Goal: Contribute content: Add original content to the website for others to see

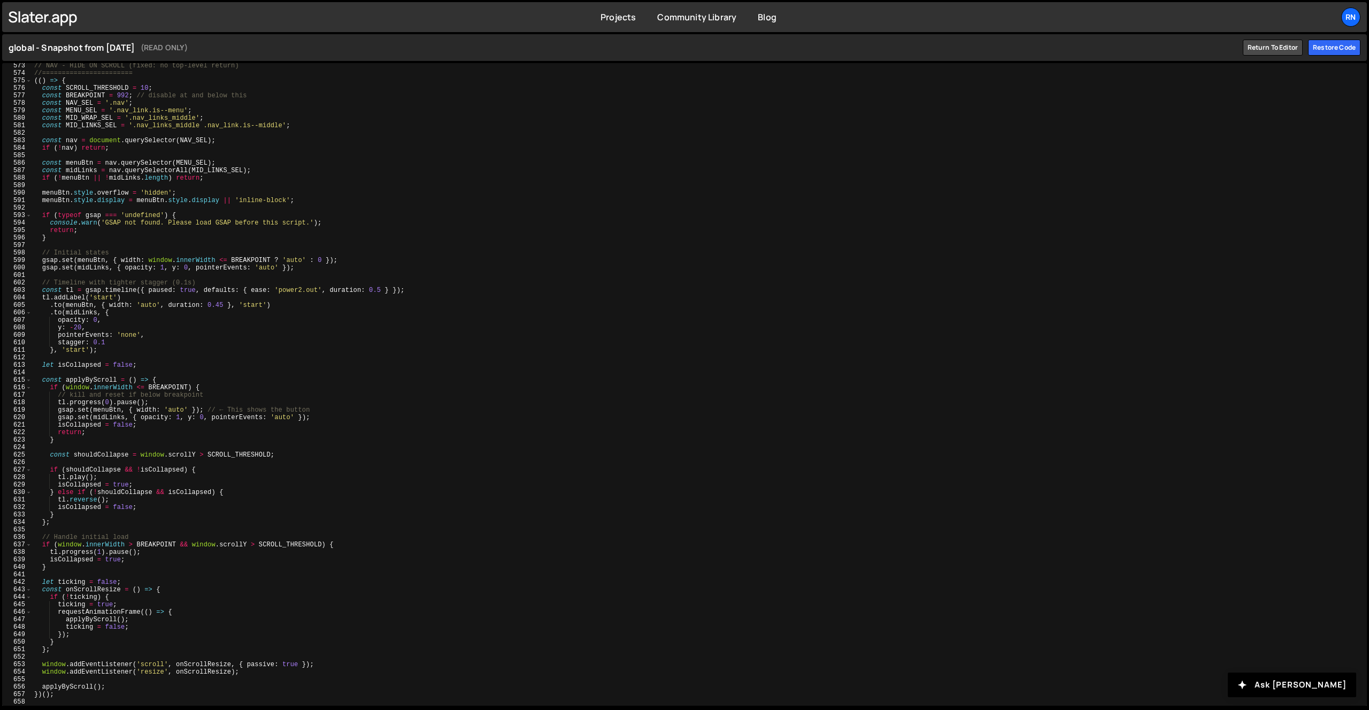
scroll to position [4285, 0]
click at [108, 688] on div "// NAV - HIDE ON SCROLL (fixed: no top-level return) //======================= …" at bounding box center [697, 391] width 1331 height 658
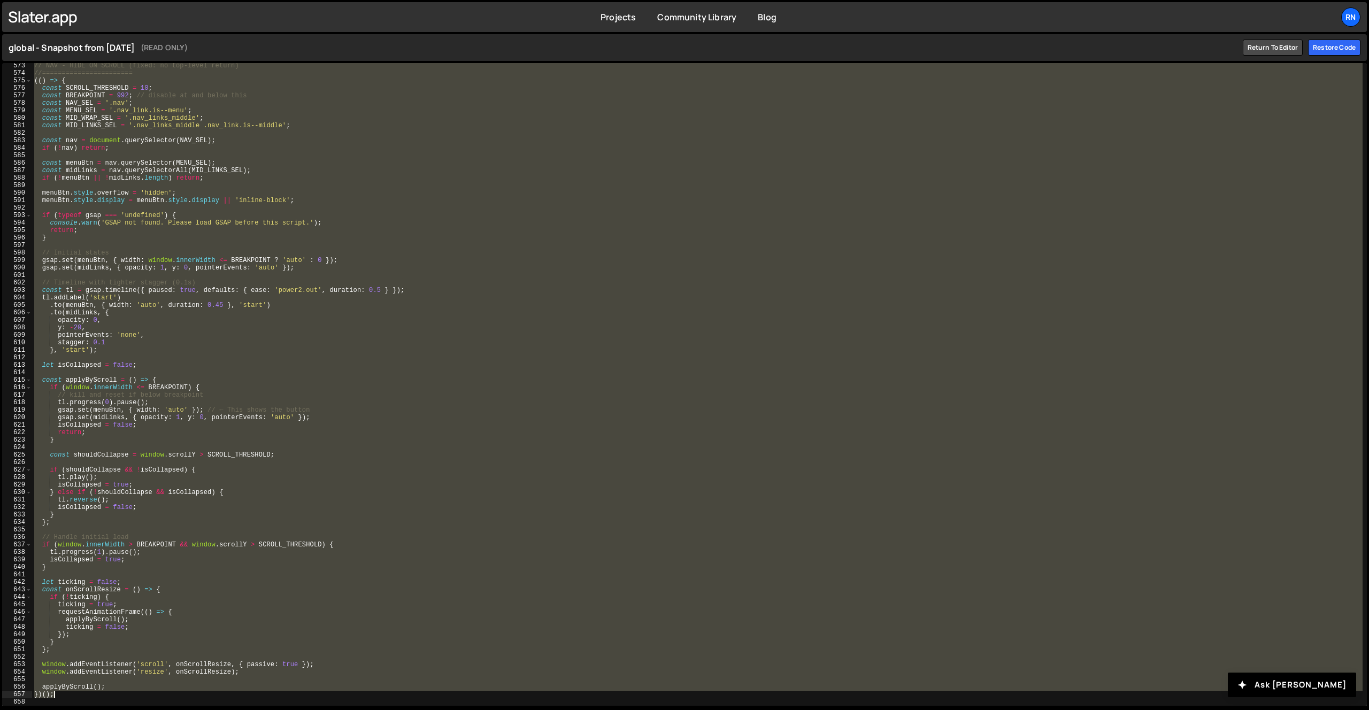
click at [108, 693] on div "// NAV - HIDE ON SCROLL (fixed: no top-level return) //======================= …" at bounding box center [697, 391] width 1331 height 658
click at [404, 213] on div "// NAV - HIDE ON SCROLL (fixed: no top-level return) //======================= …" at bounding box center [697, 384] width 1331 height 643
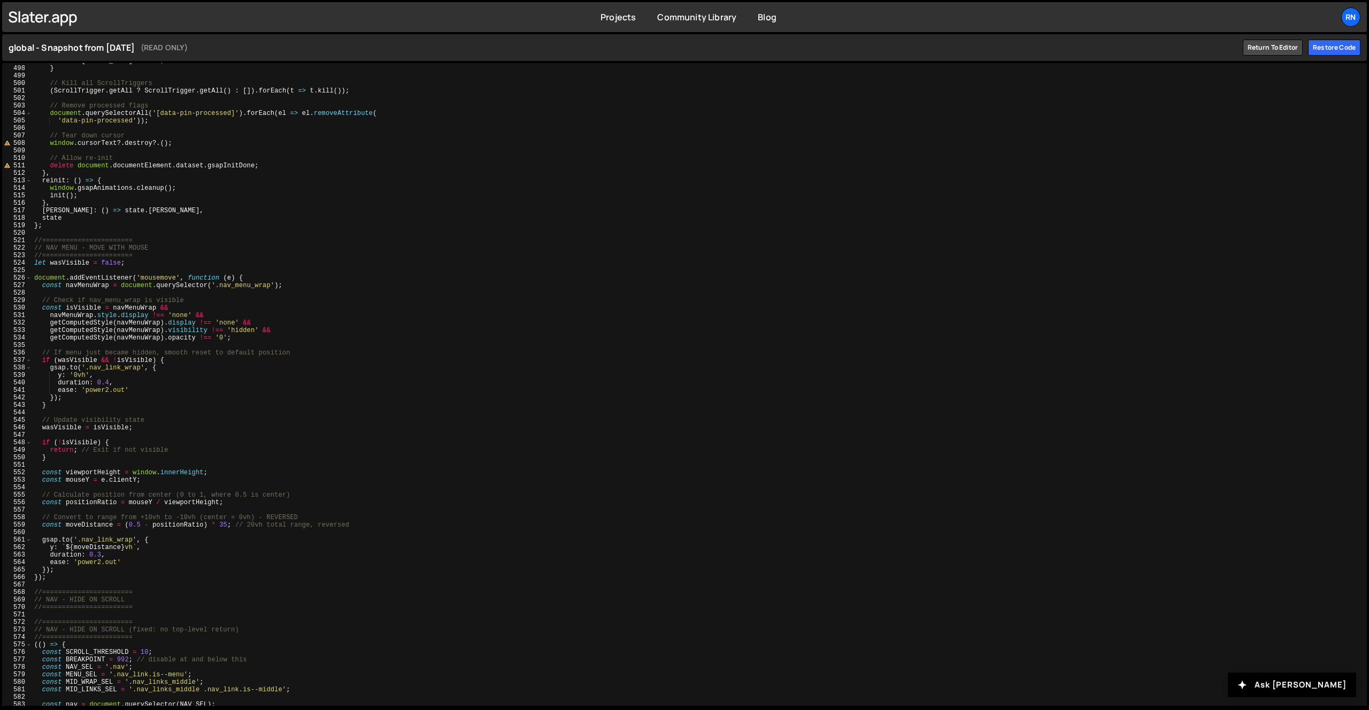
scroll to position [3526, 0]
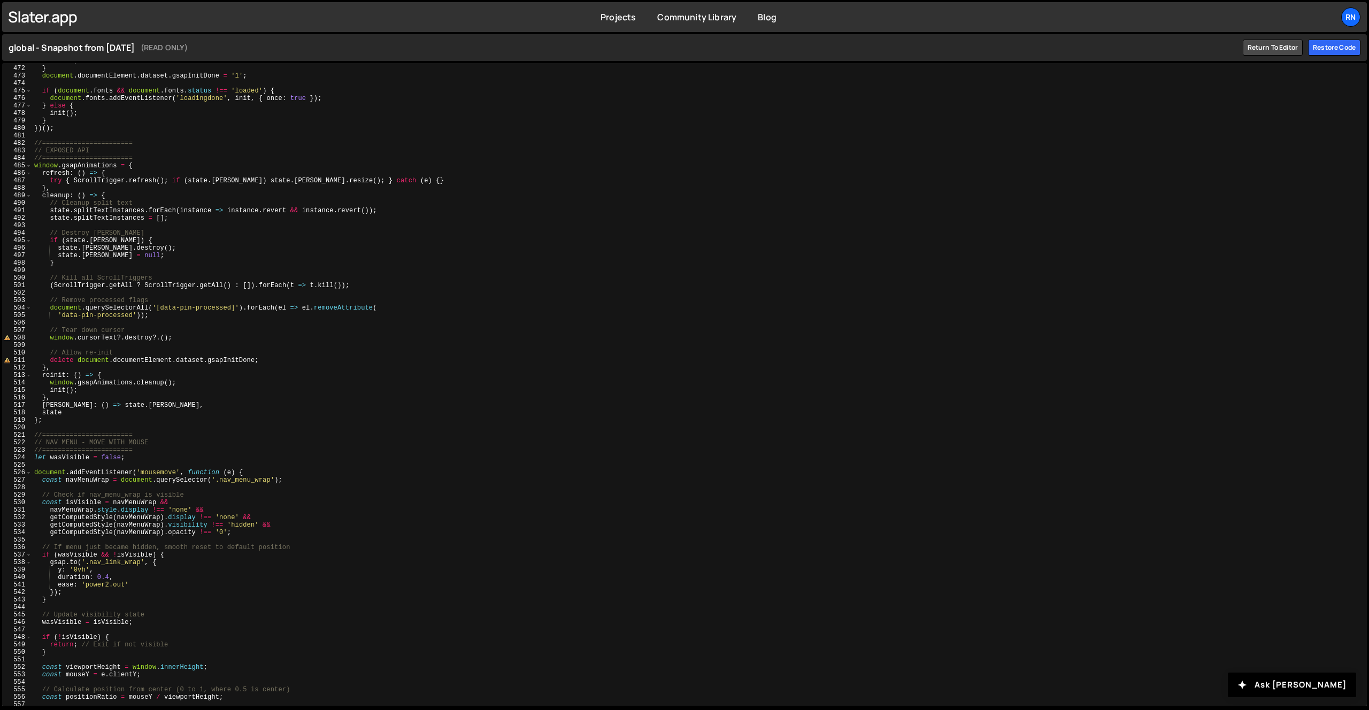
type textarea "})();"
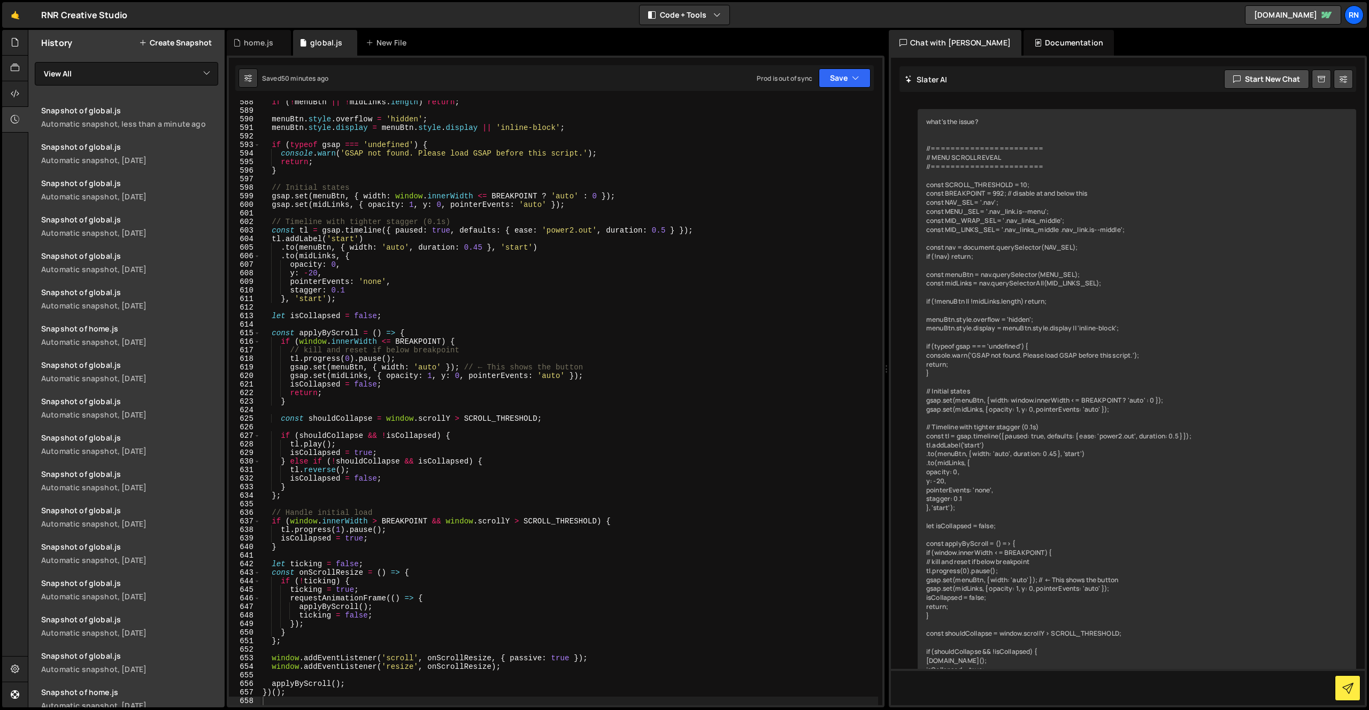
scroll to position [4546, 0]
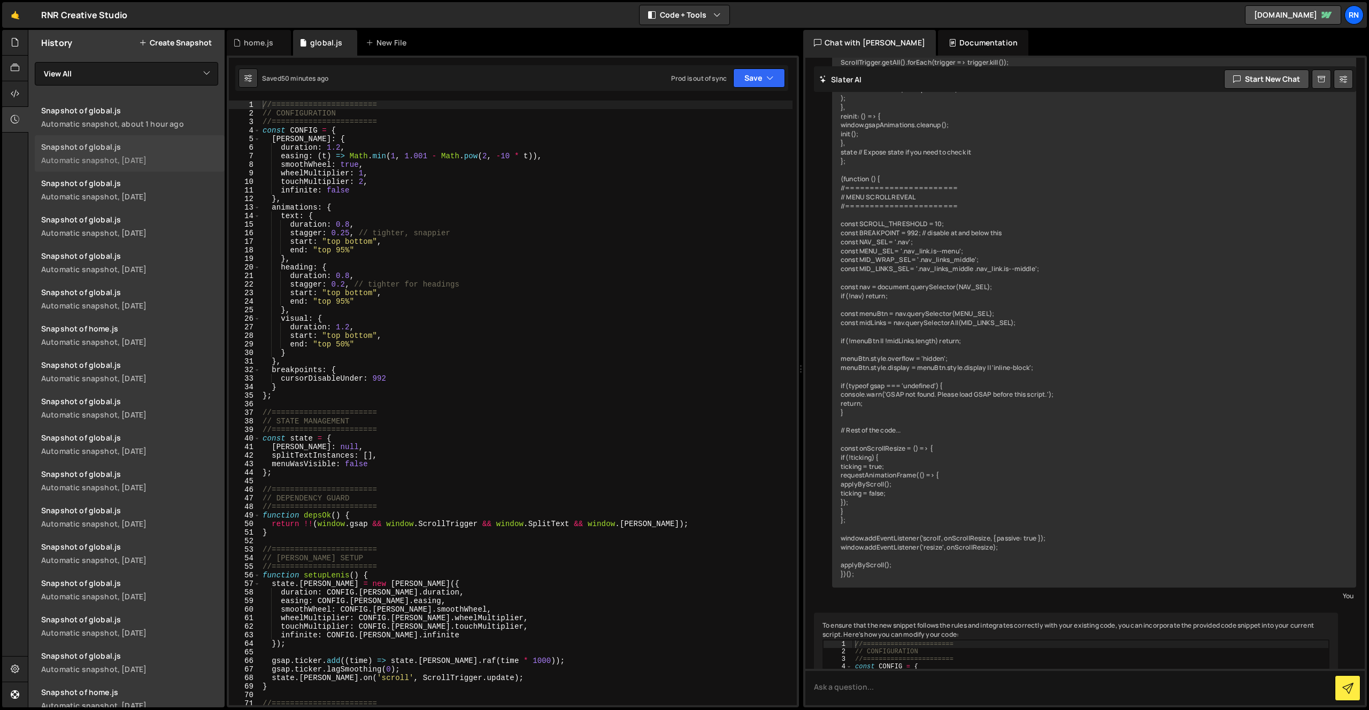
scroll to position [5653, 0]
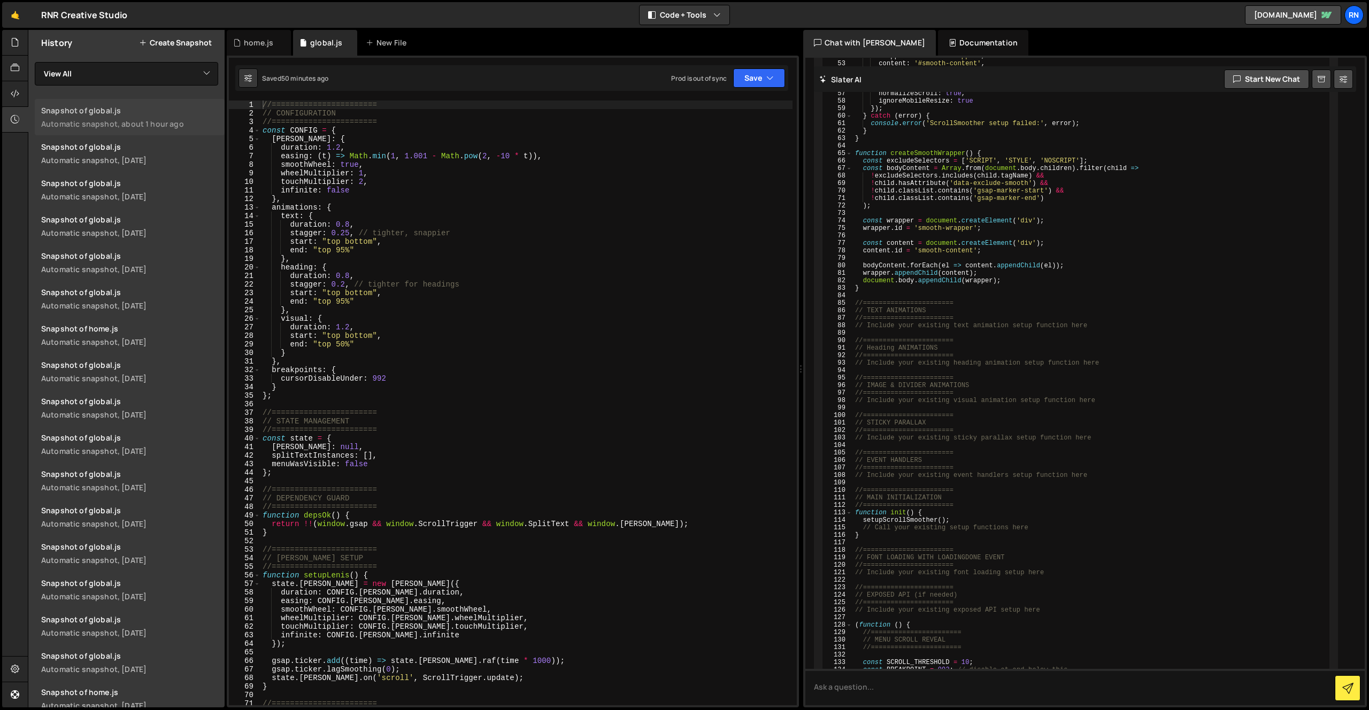
click at [189, 116] on link "Snapshot of global.js Automatic snapshot, about 1 hour ago" at bounding box center [130, 117] width 190 height 36
click at [259, 287] on div "22" at bounding box center [245, 284] width 32 height 9
click at [349, 248] on div "//======================= // CONFIGURATION //======================= const CONF…" at bounding box center [527, 412] width 532 height 622
type textarea "})();"
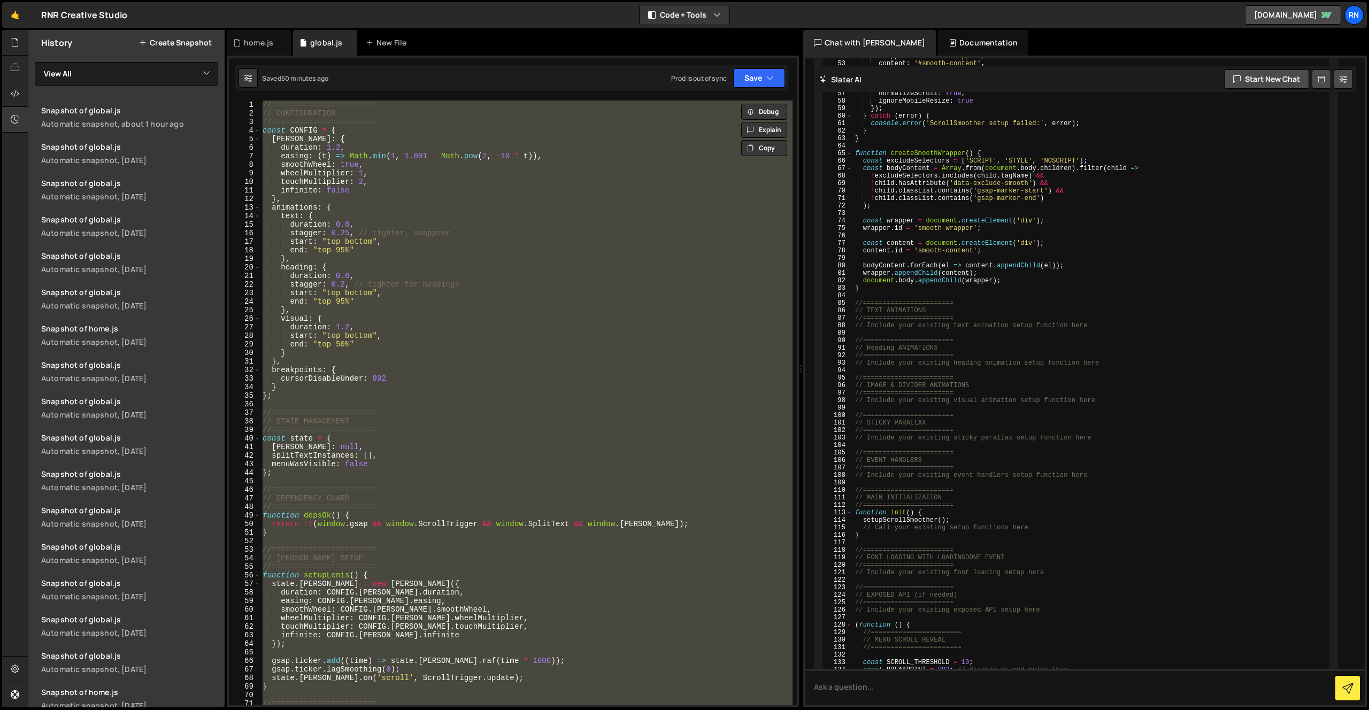
paste textarea
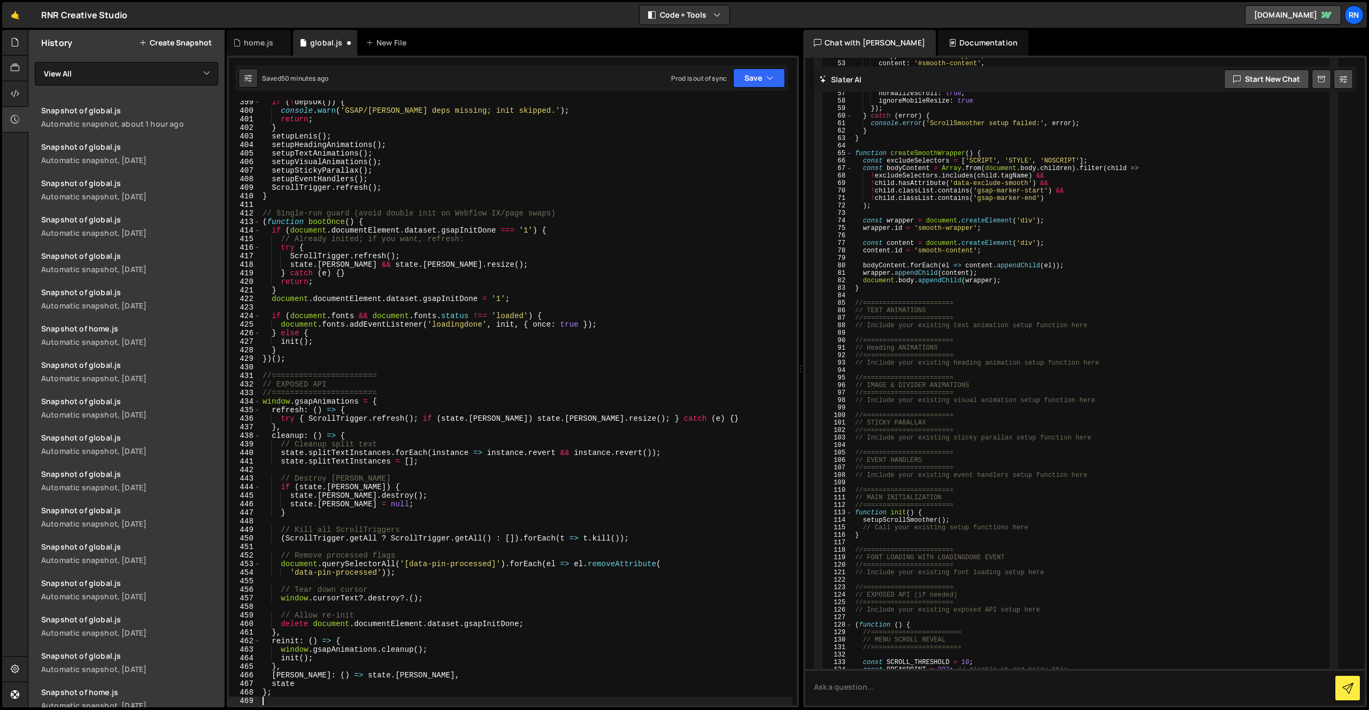
scroll to position [3708, 0]
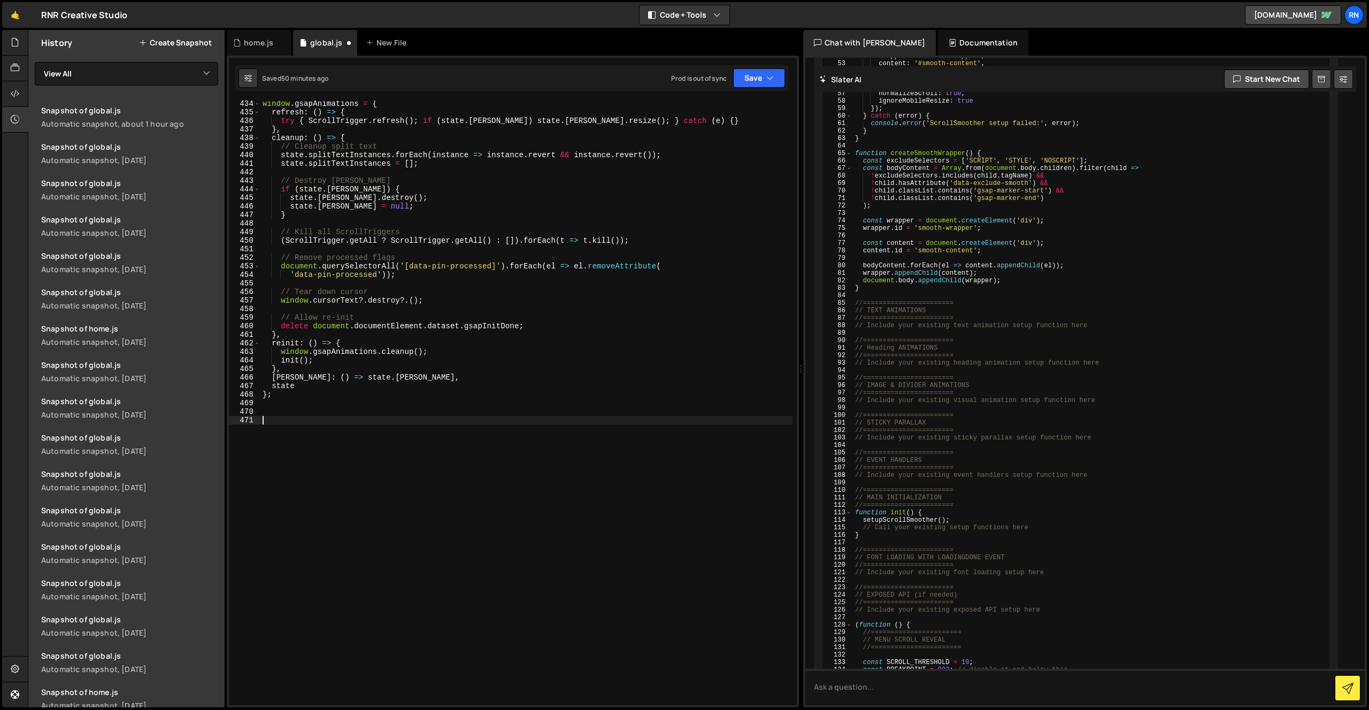
paste textarea "})();"
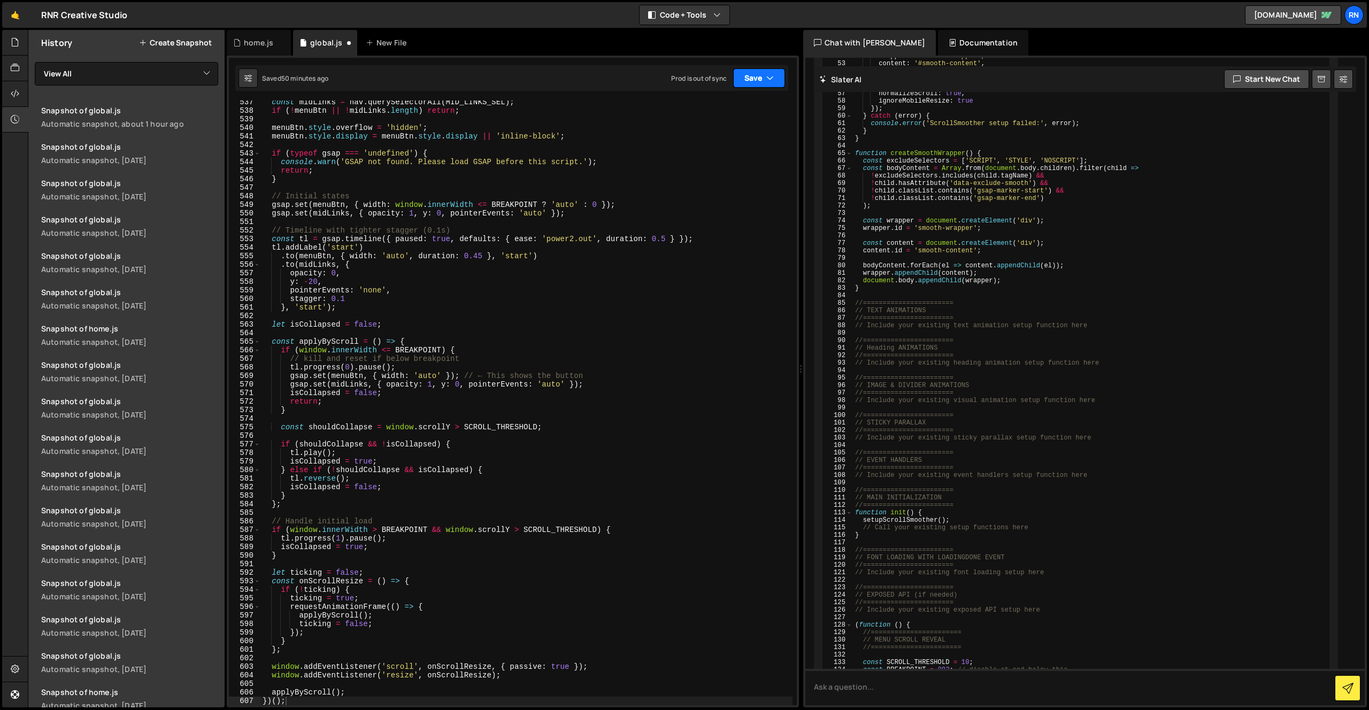
click at [745, 81] on button "Save" at bounding box center [759, 77] width 52 height 19
click at [720, 113] on div "50 minutes ago" at bounding box center [709, 115] width 46 height 9
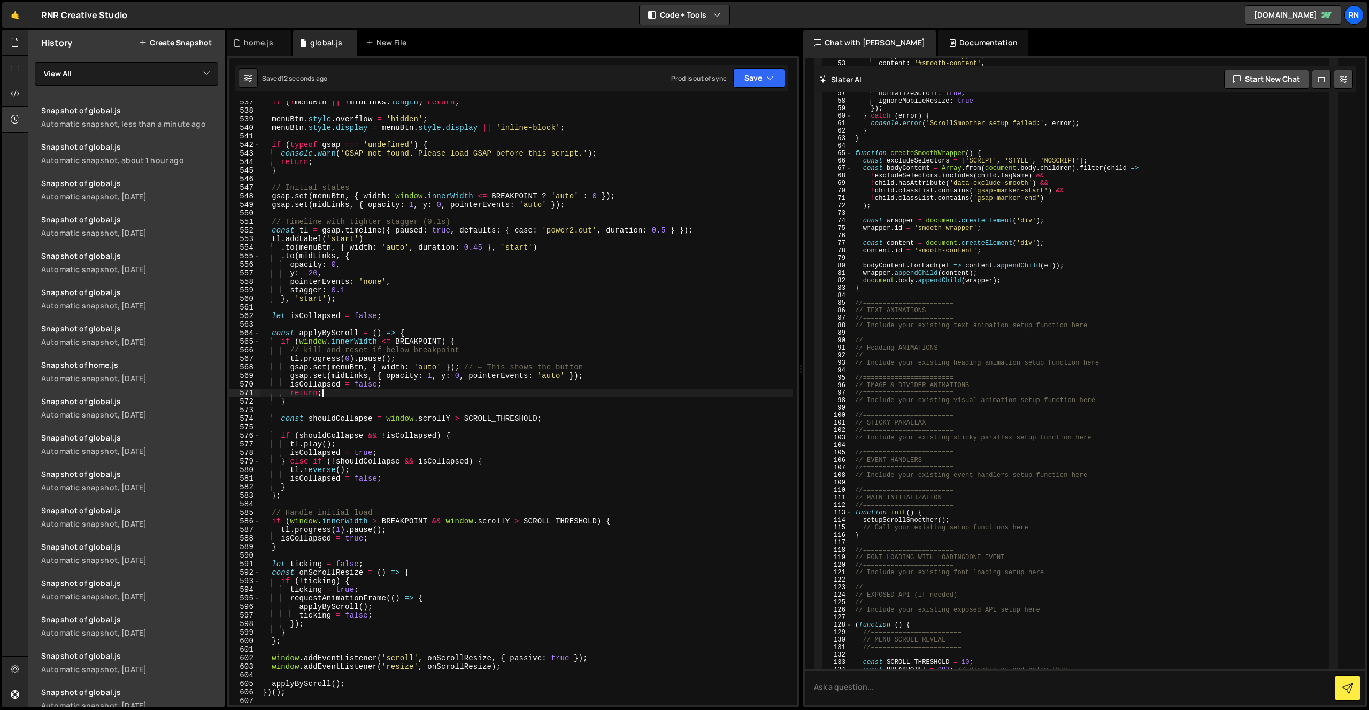
click at [339, 389] on div "if ( ! menuBtn || ! midLinks . length ) return ; menuBtn . style . overflow = '…" at bounding box center [527, 409] width 532 height 622
type textarea "applyByScroll(); })();"
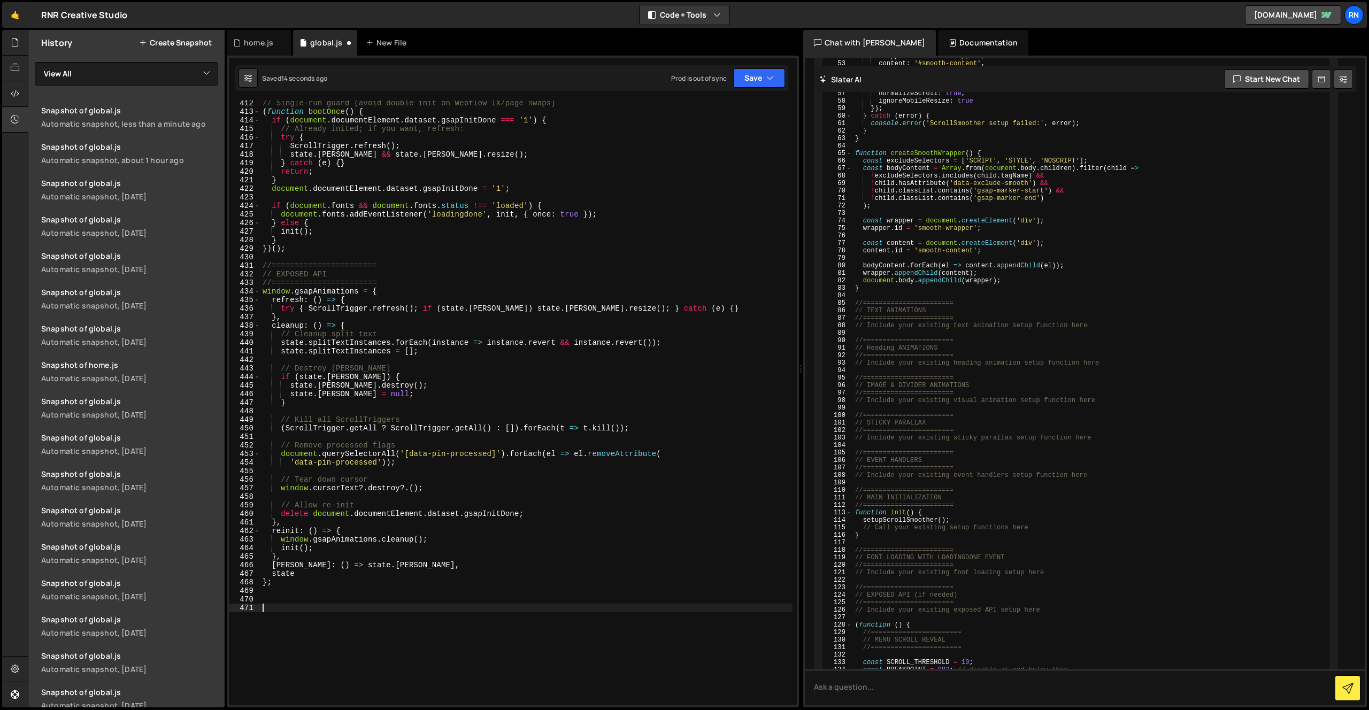
scroll to position [3356, 0]
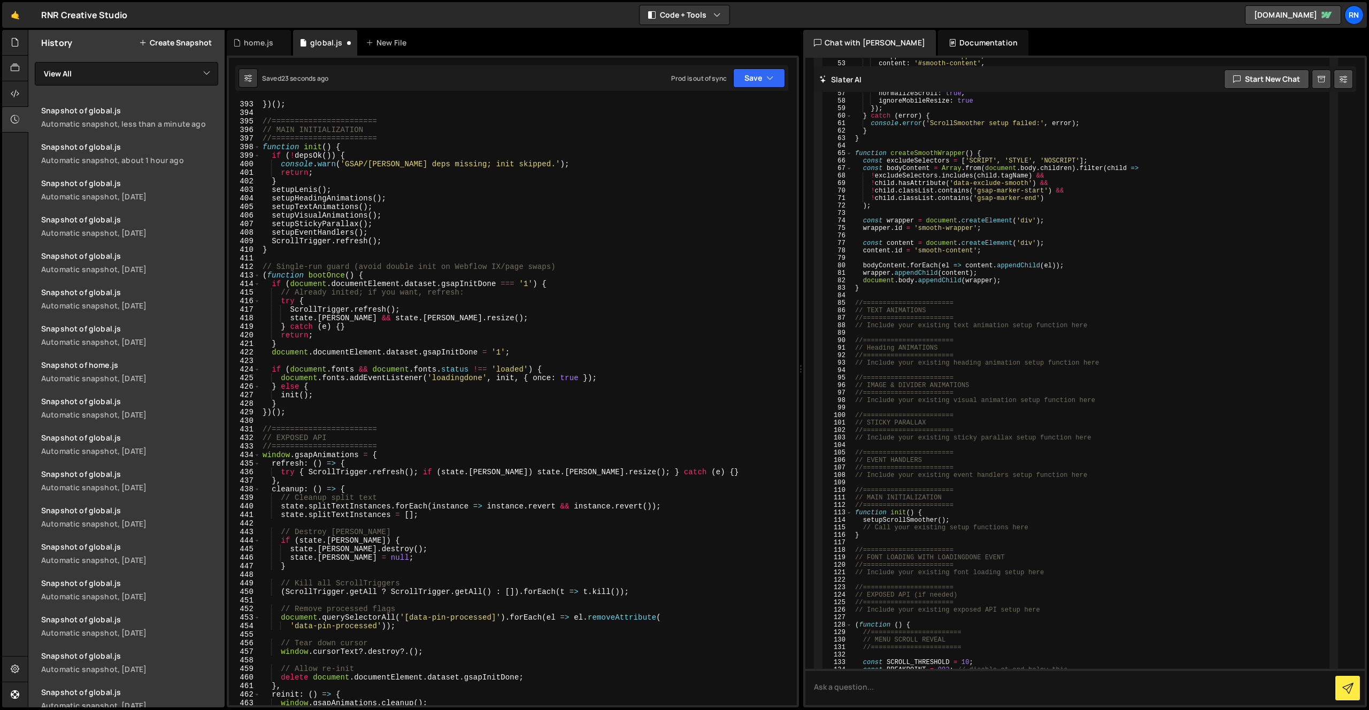
click at [322, 225] on div "}) ( ) ; //======================= // MAIN INITIALIZATION //===================…" at bounding box center [527, 411] width 532 height 622
type textarea "setupStickyParallax();"
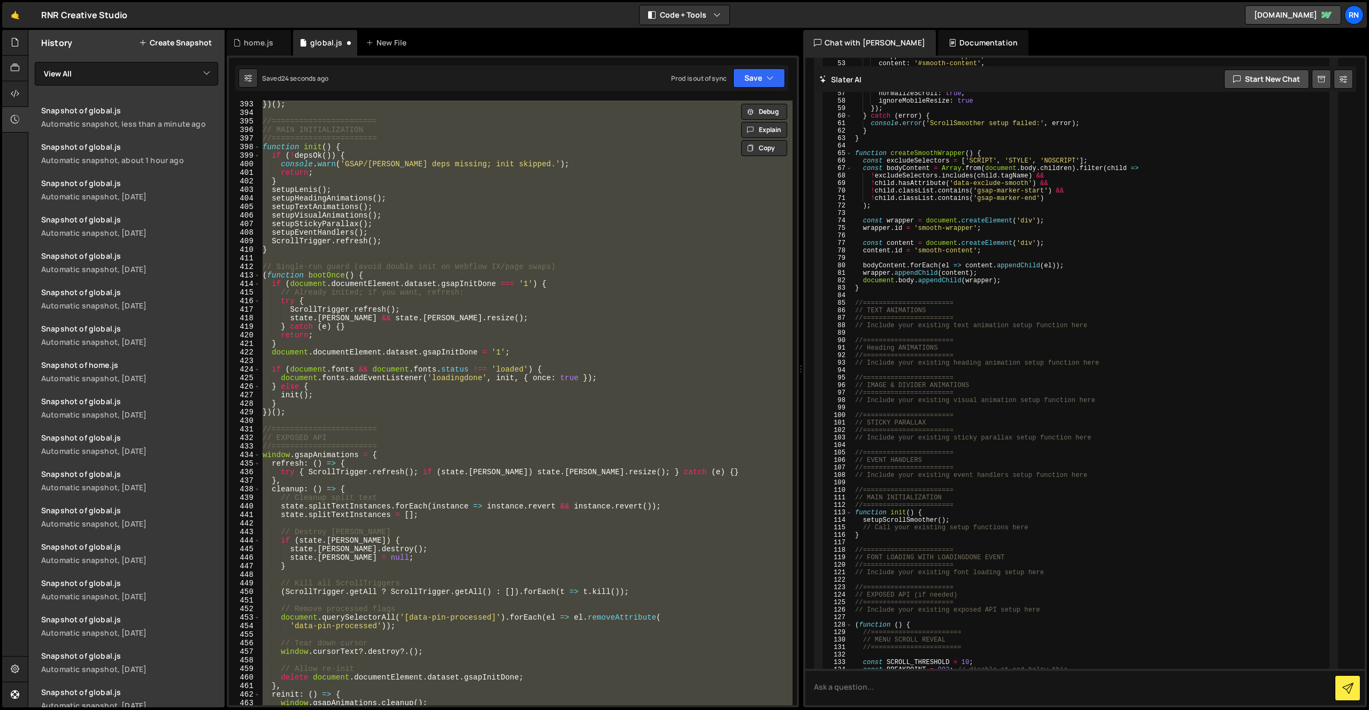
paste textarea
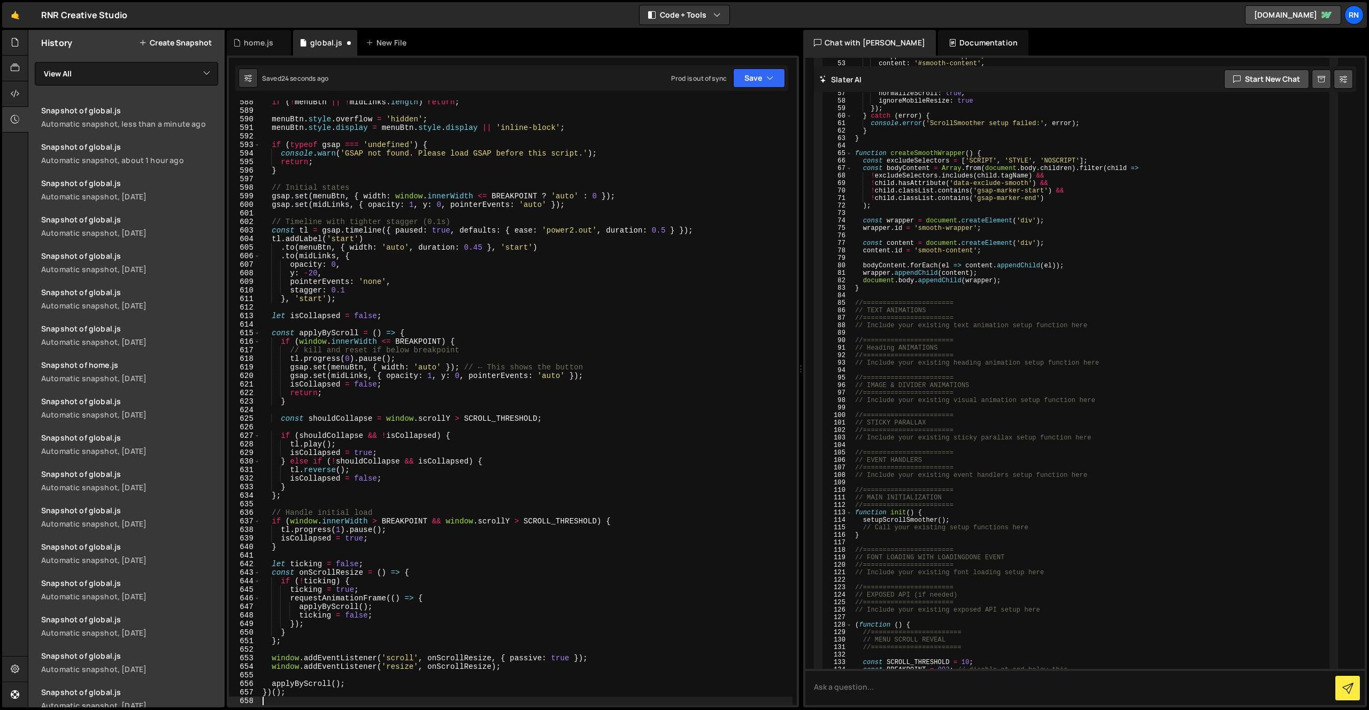
scroll to position [5027, 0]
click at [755, 70] on button "Save" at bounding box center [759, 77] width 52 height 19
click at [705, 98] on button "Save to Staging S Saved 25 seconds ago" at bounding box center [723, 111] width 128 height 35
type textarea "y: -20,"
click at [311, 273] on div "if ( ! menuBtn || ! midLinks . length ) return ; menuBtn . style . overflow = '…" at bounding box center [527, 409] width 532 height 622
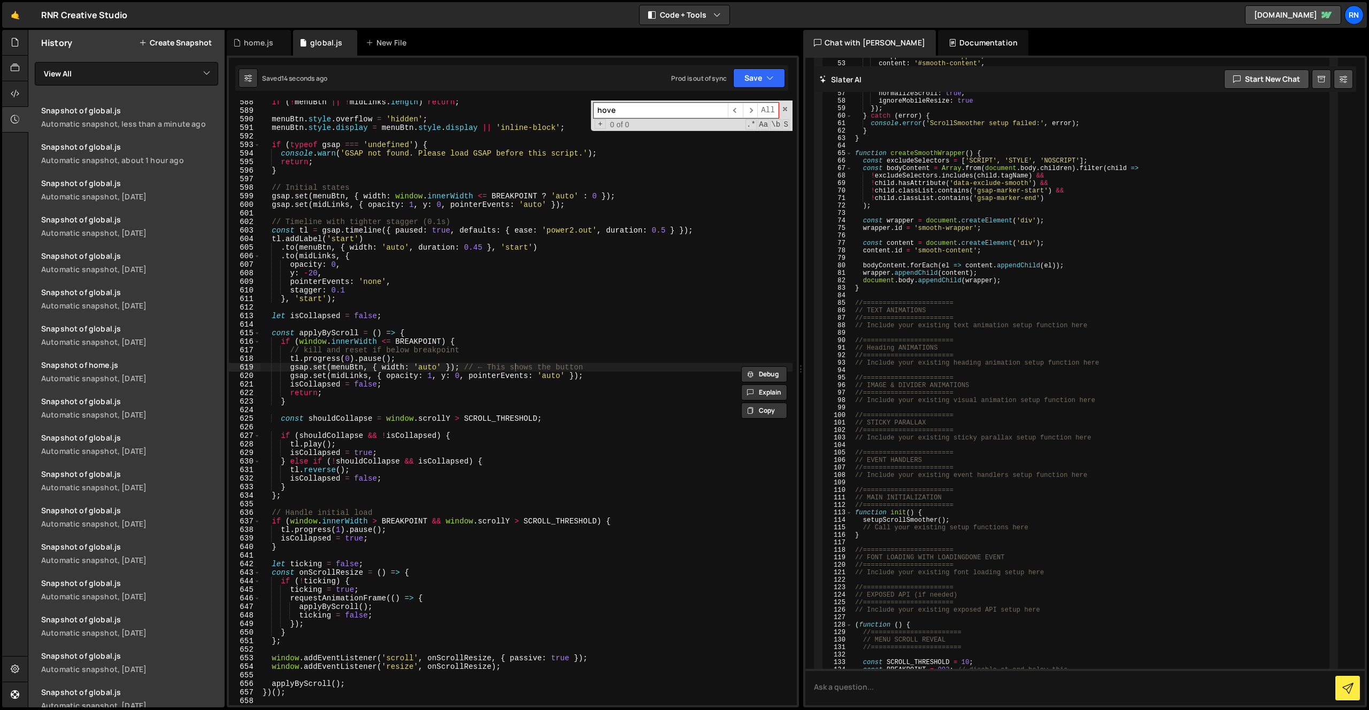
type input "hover"
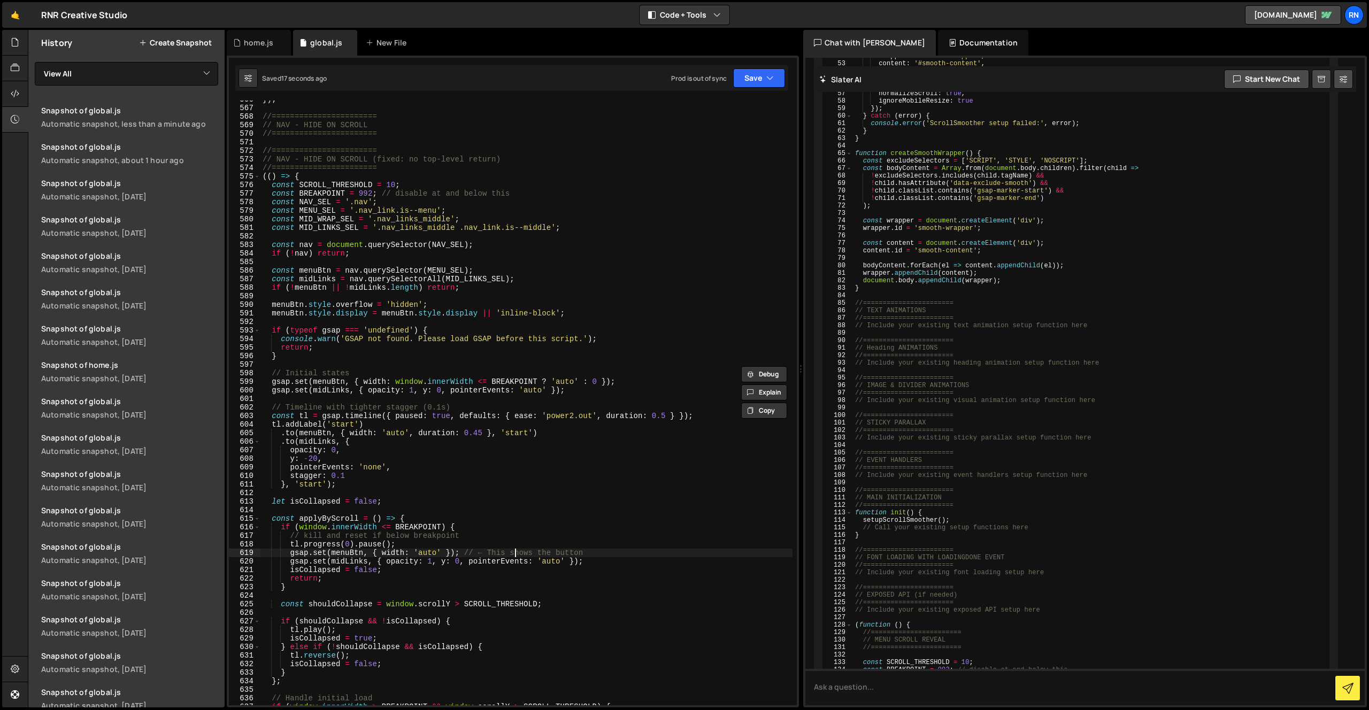
scroll to position [4765, 0]
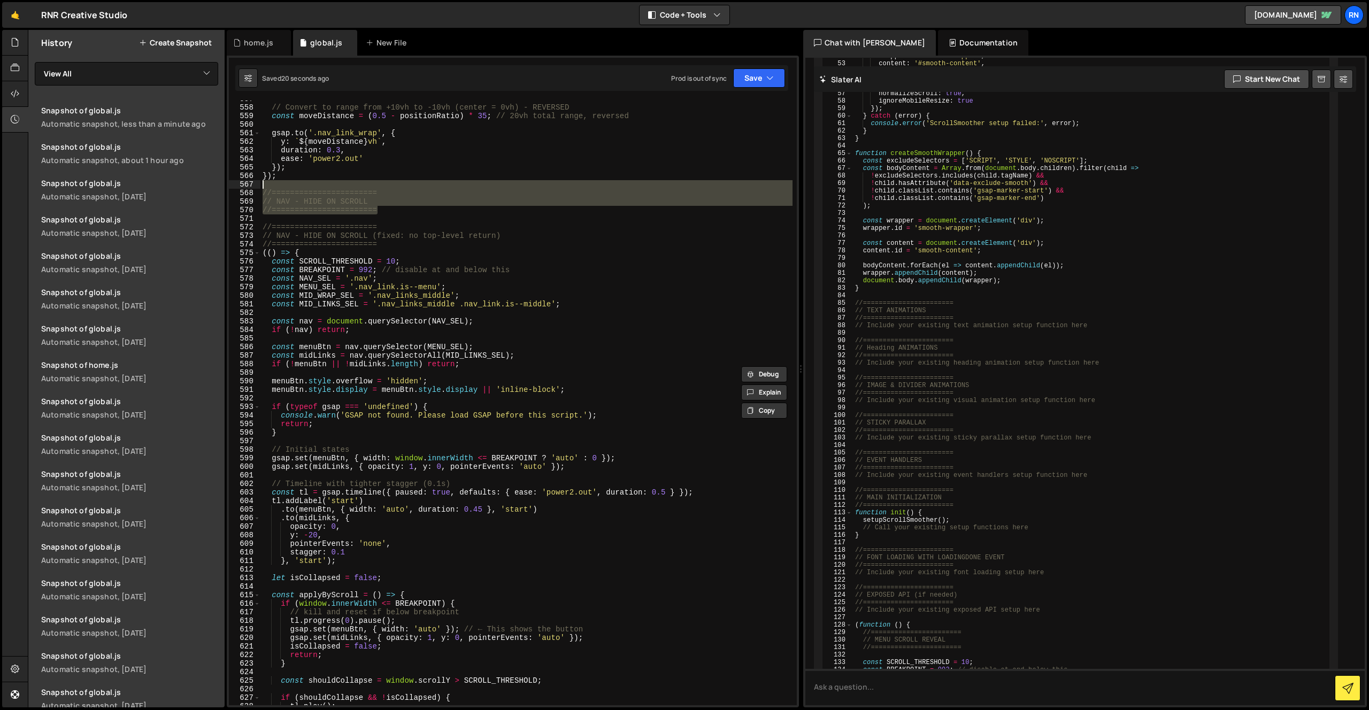
drag, startPoint x: 389, startPoint y: 212, endPoint x: 251, endPoint y: 188, distance: 140.1
click at [251, 188] on div "gsap.set(menuBtn, { width: 'auto' }); // ← This shows the button 557 558 559 56…" at bounding box center [513, 403] width 568 height 605
type textarea "//======================="
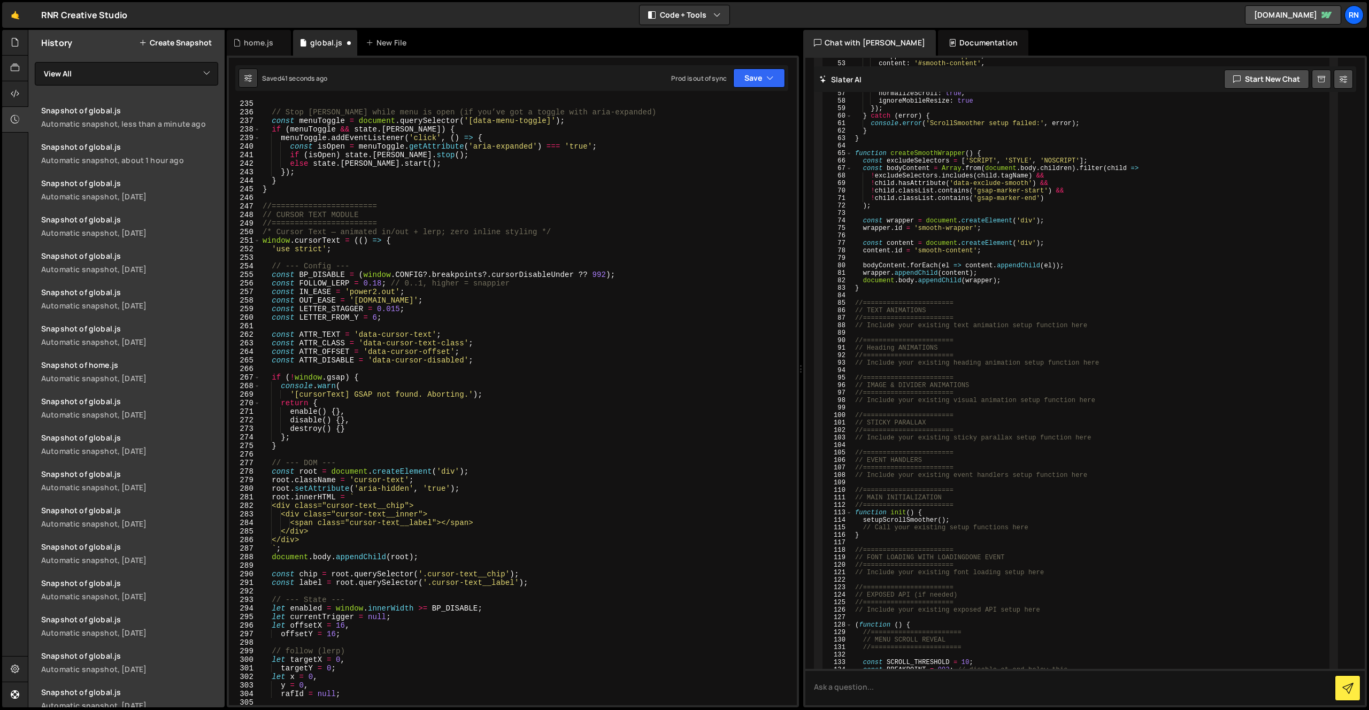
scroll to position [1870, 0]
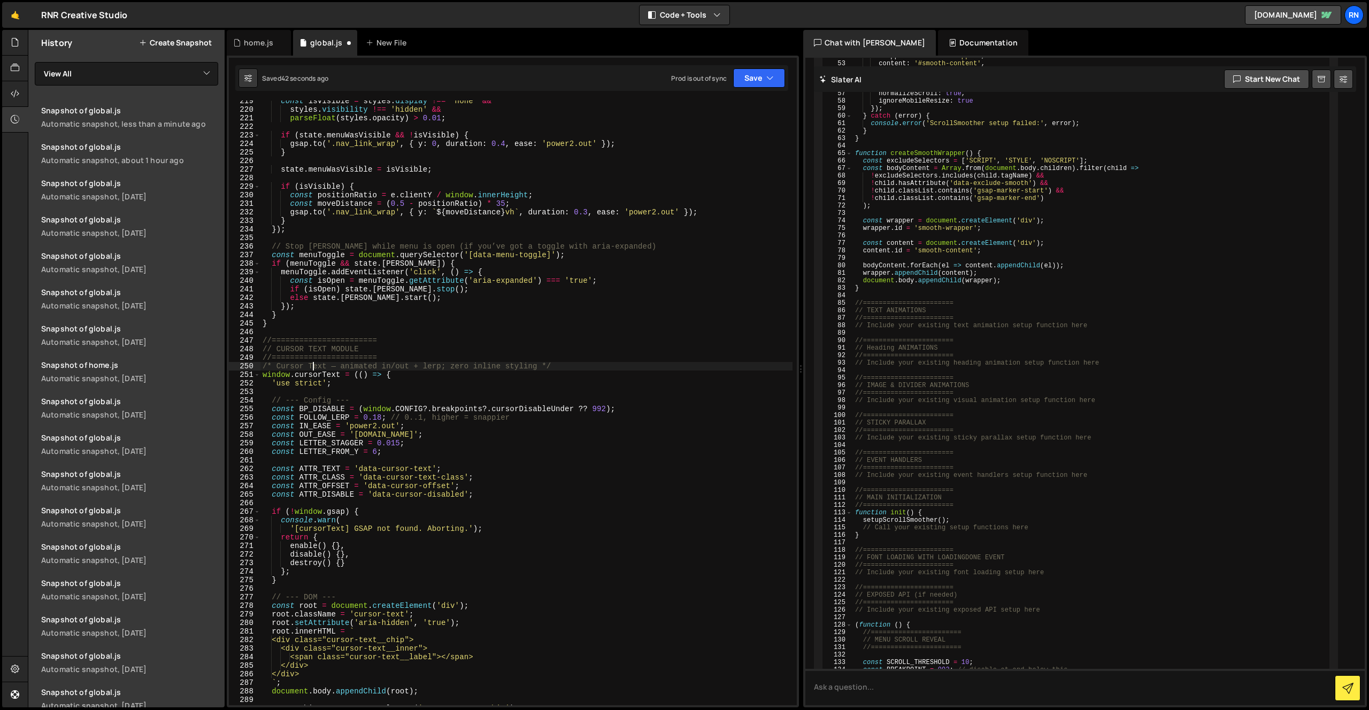
click at [315, 367] on div "const isVisible = styles . display !== 'none' && styles . visibility !== 'hidde…" at bounding box center [527, 408] width 532 height 622
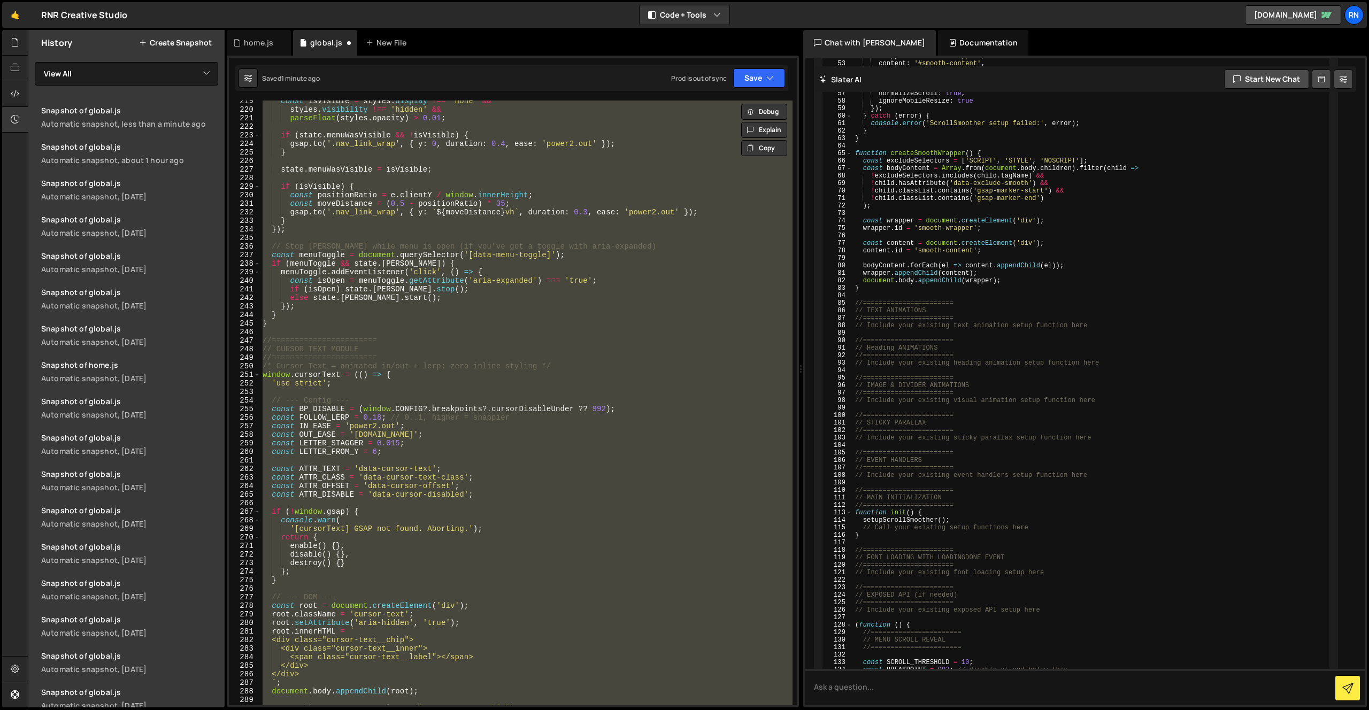
click at [270, 375] on div "const isVisible = styles . display !== 'none' && styles . visibility !== 'hidde…" at bounding box center [527, 403] width 532 height 605
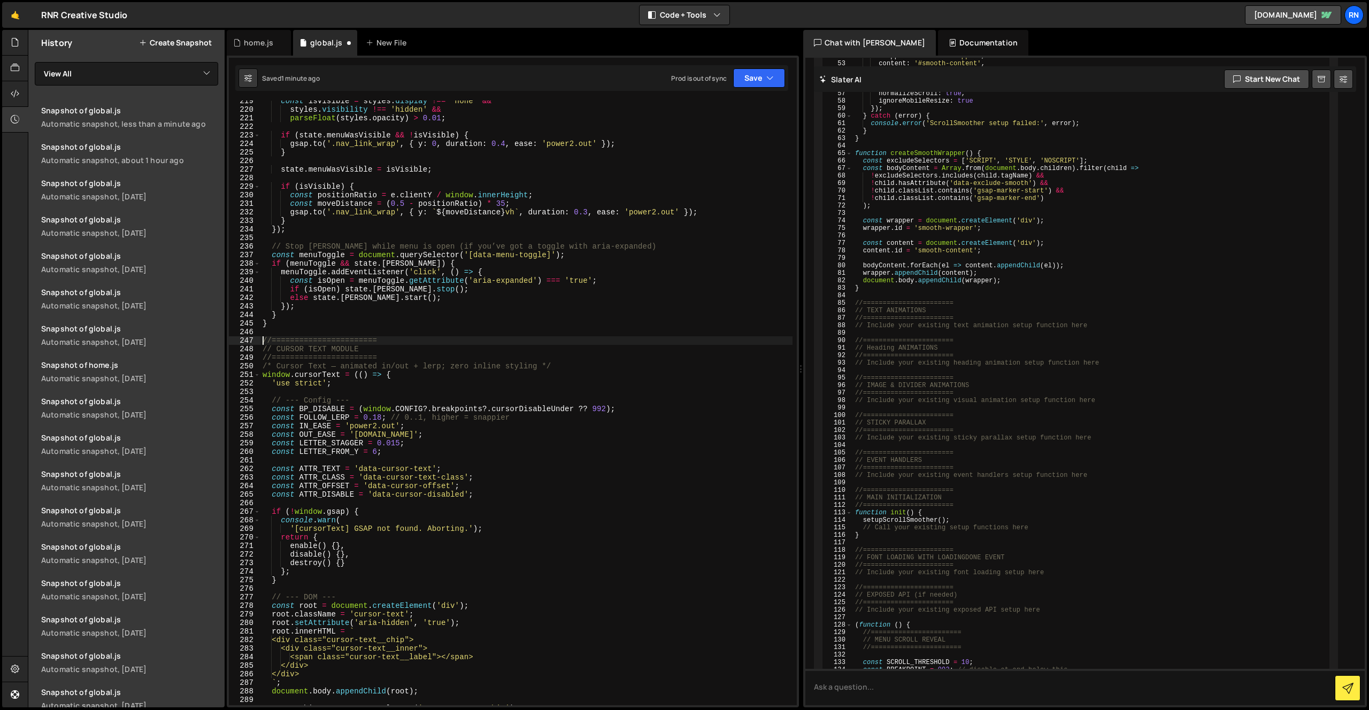
click at [263, 340] on div "const isVisible = styles . display !== 'none' && styles . visibility !== 'hidde…" at bounding box center [527, 408] width 532 height 622
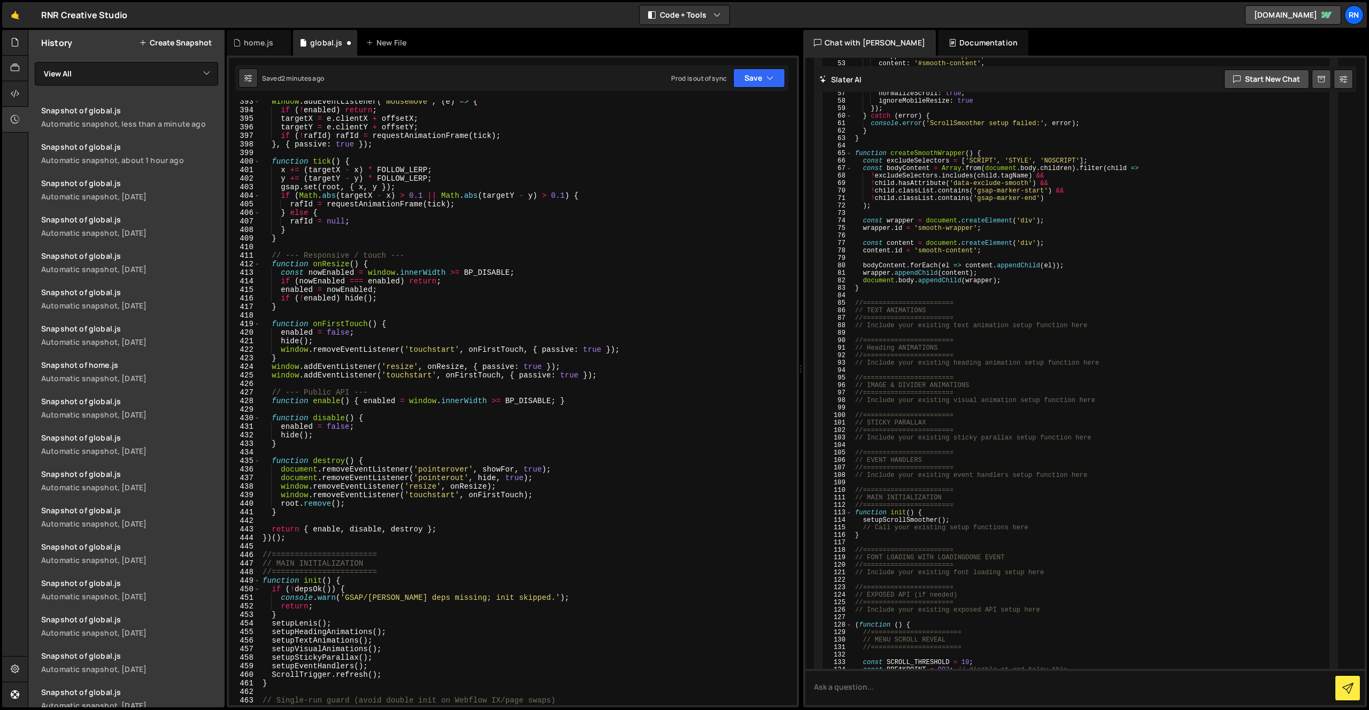
scroll to position [3401, 0]
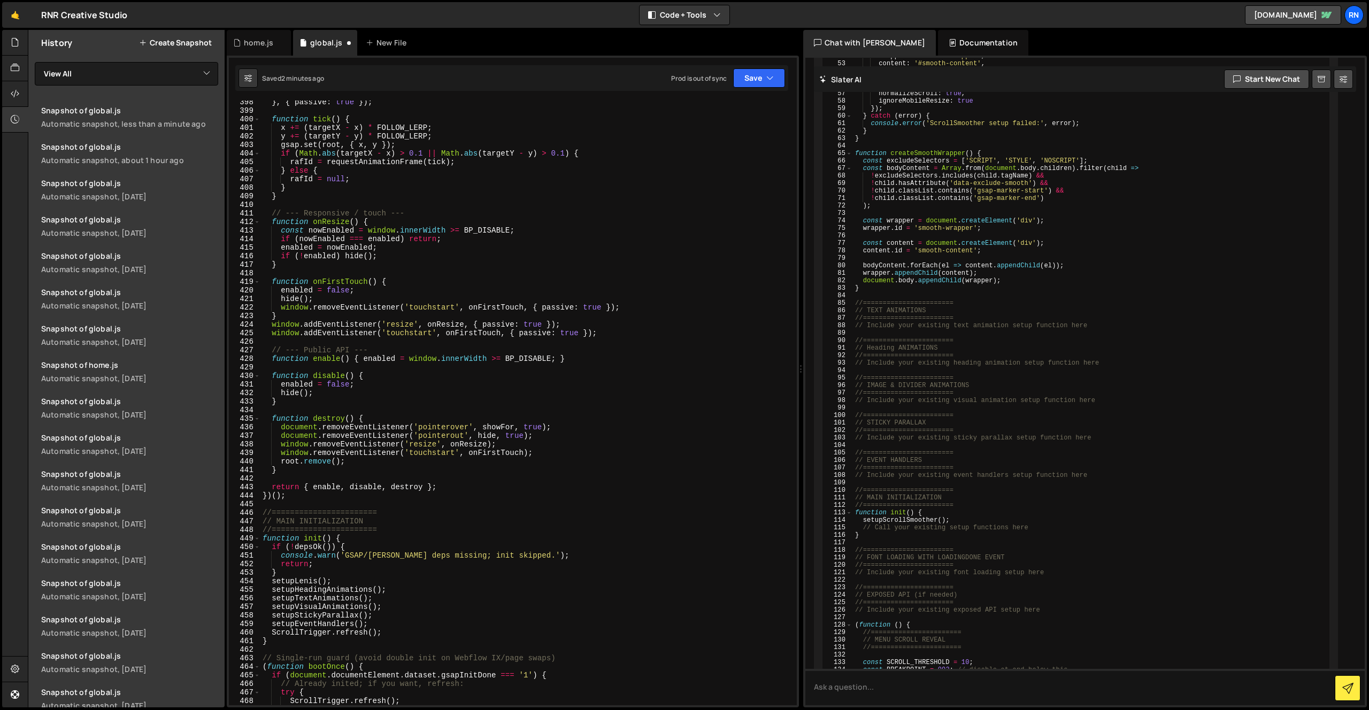
click at [295, 500] on div "} , { passive : true }) ; function tick ( ) { x += ( targetX - x ) * FOLLOW_LER…" at bounding box center [527, 409] width 532 height 622
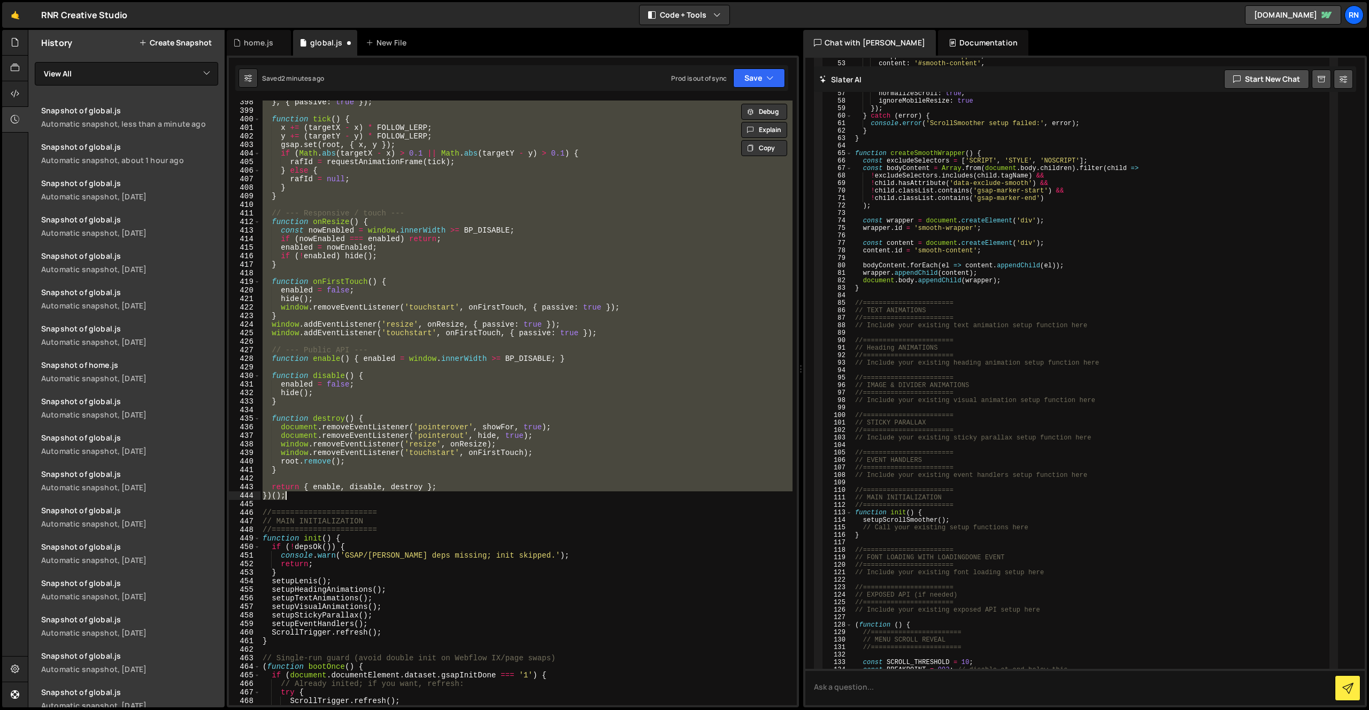
paste textarea
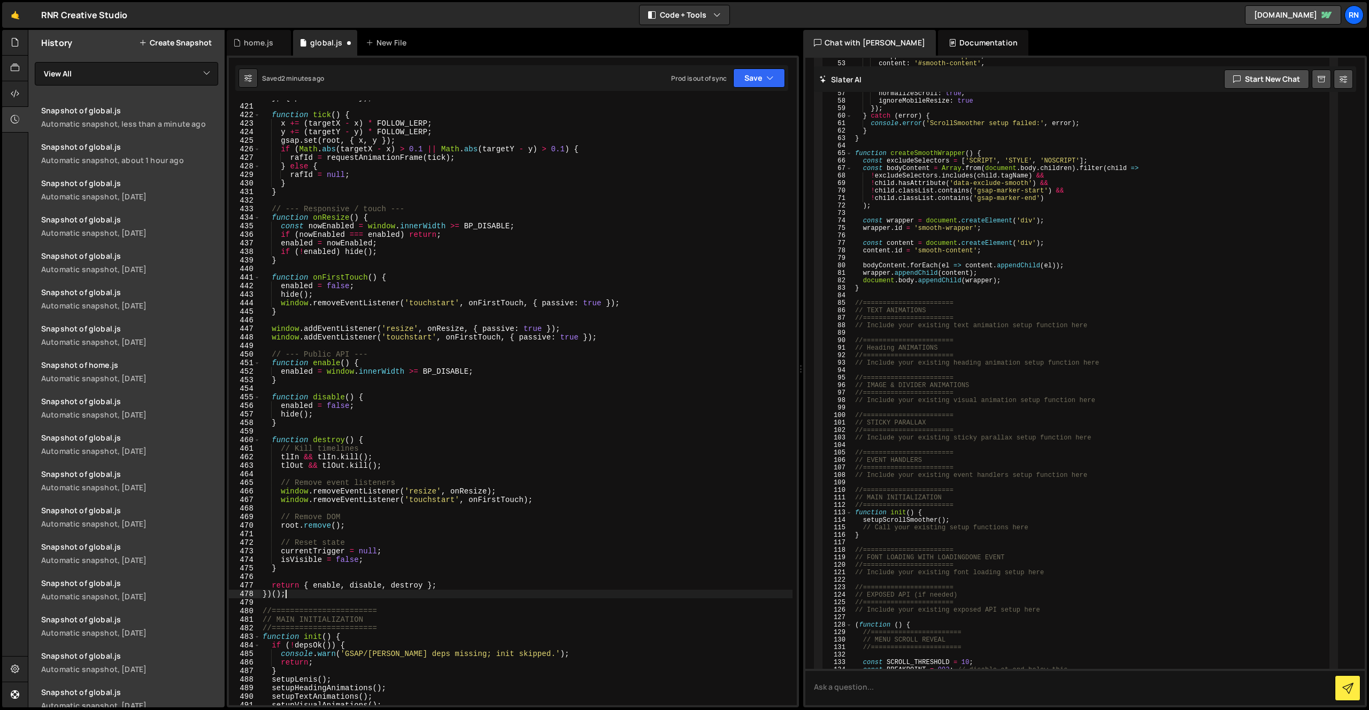
scroll to position [3599, 0]
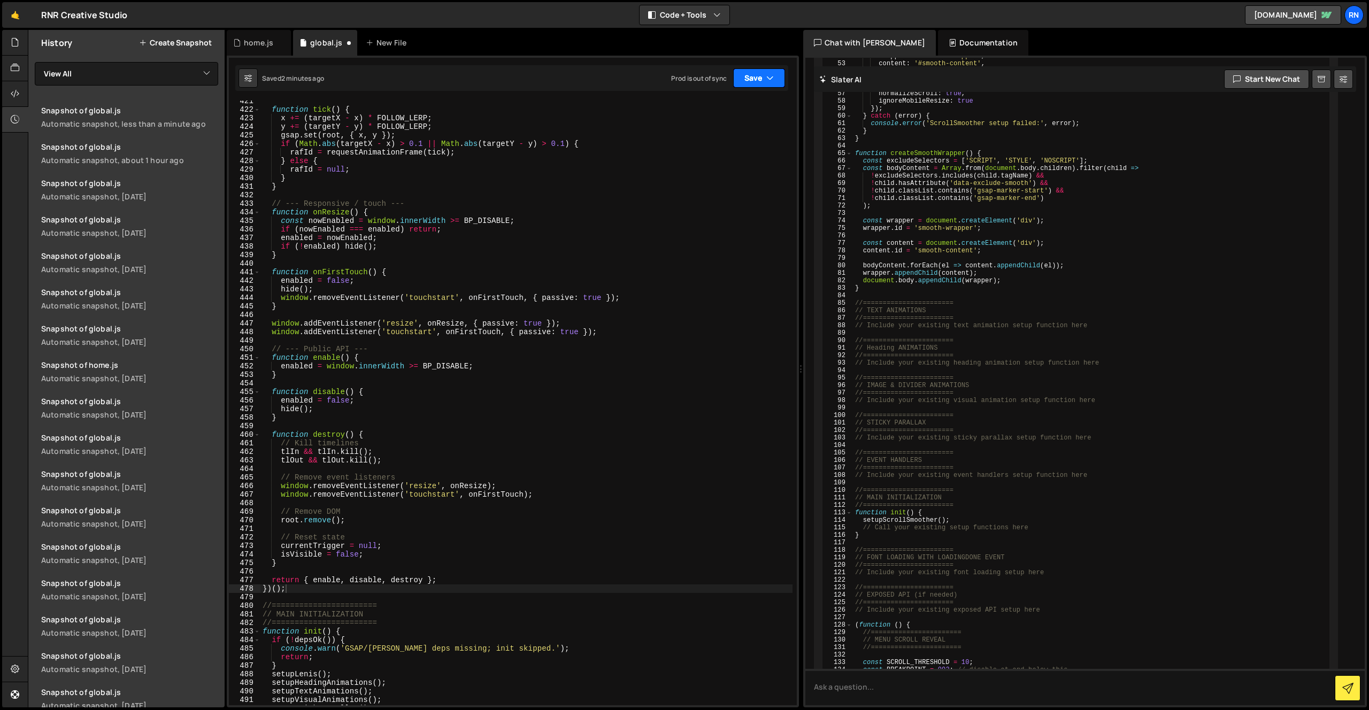
click at [763, 79] on button "Save" at bounding box center [759, 77] width 52 height 19
click at [737, 98] on button "Save to Staging S Saved 2 minutes ago" at bounding box center [723, 111] width 128 height 35
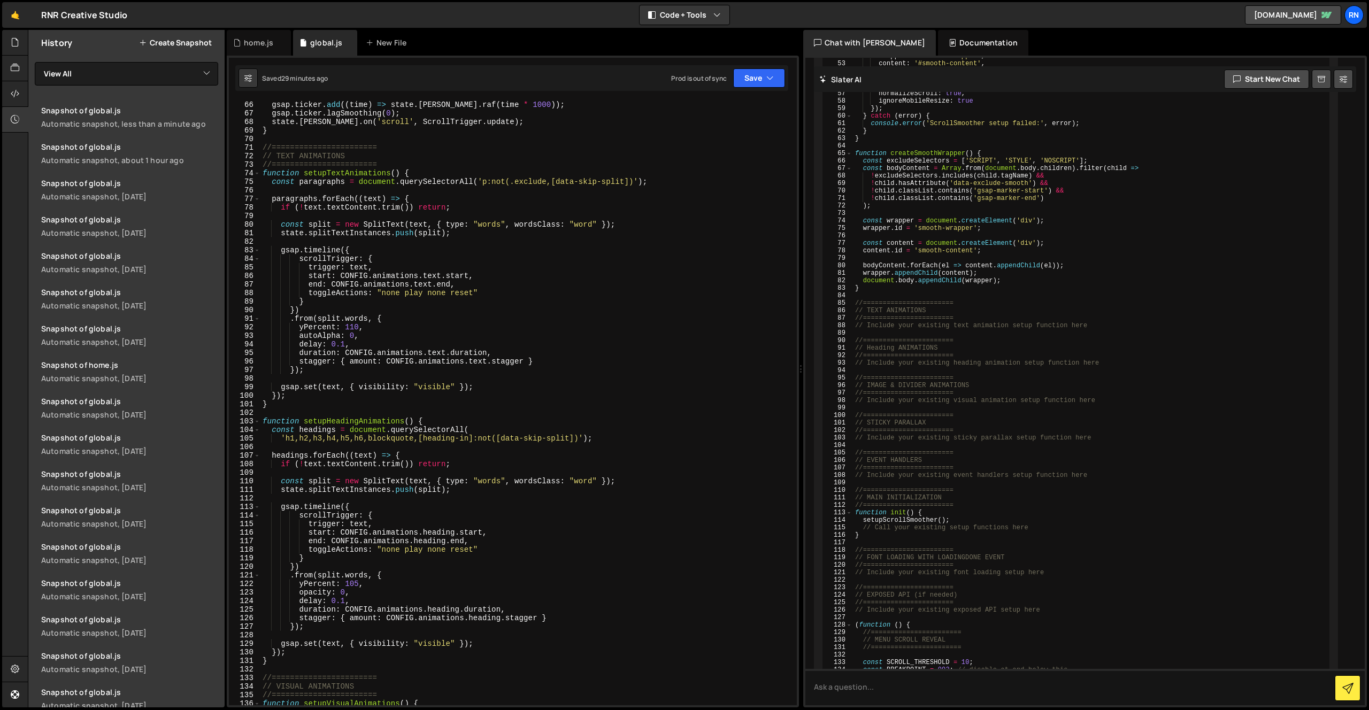
scroll to position [571, 0]
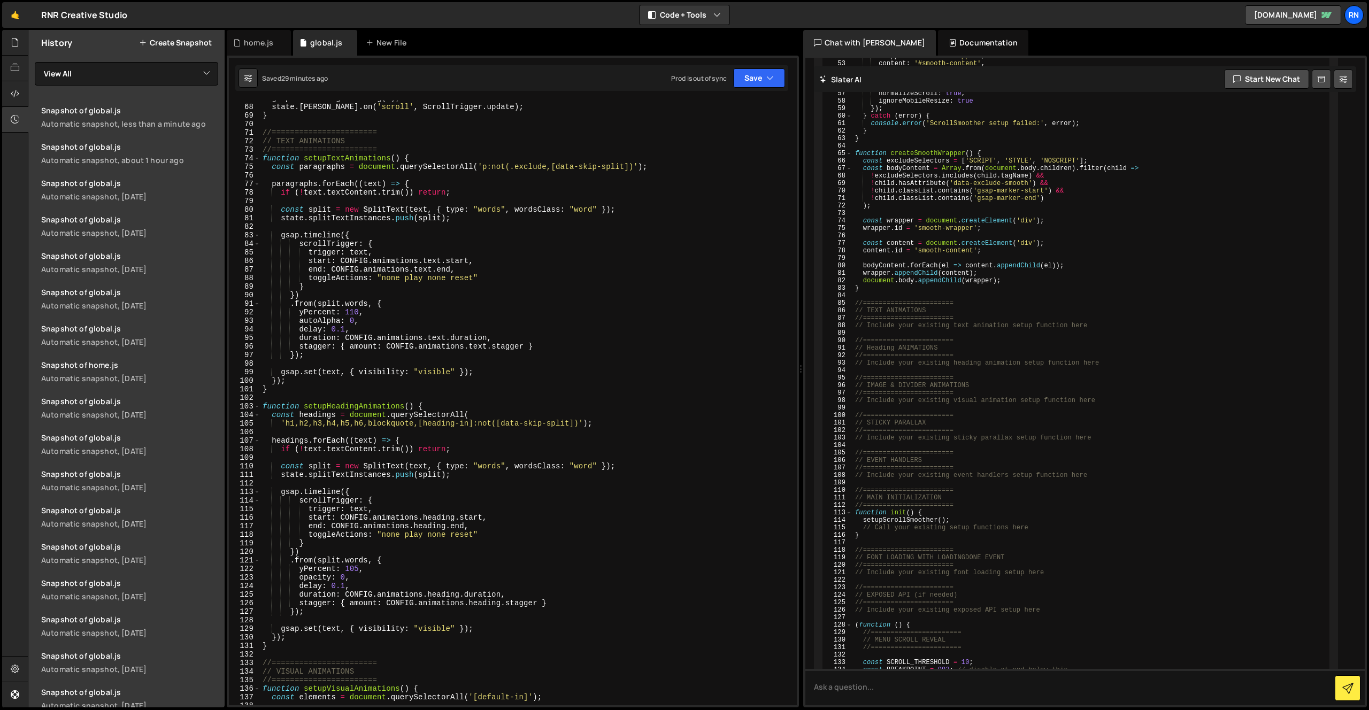
click at [339, 338] on div "gsap . ticker . lagSmoothing ( 0 ) ; state . lenis . on ( 'scroll' , ScrollTrig…" at bounding box center [527, 405] width 532 height 622
drag, startPoint x: 345, startPoint y: 569, endPoint x: 370, endPoint y: 544, distance: 35.2
click at [348, 565] on div "gsap . ticker . lagSmoothing ( 0 ) ; state . lenis . on ( 'scroll' , ScrollTrig…" at bounding box center [527, 405] width 532 height 622
click at [755, 82] on button "Save" at bounding box center [759, 77] width 52 height 19
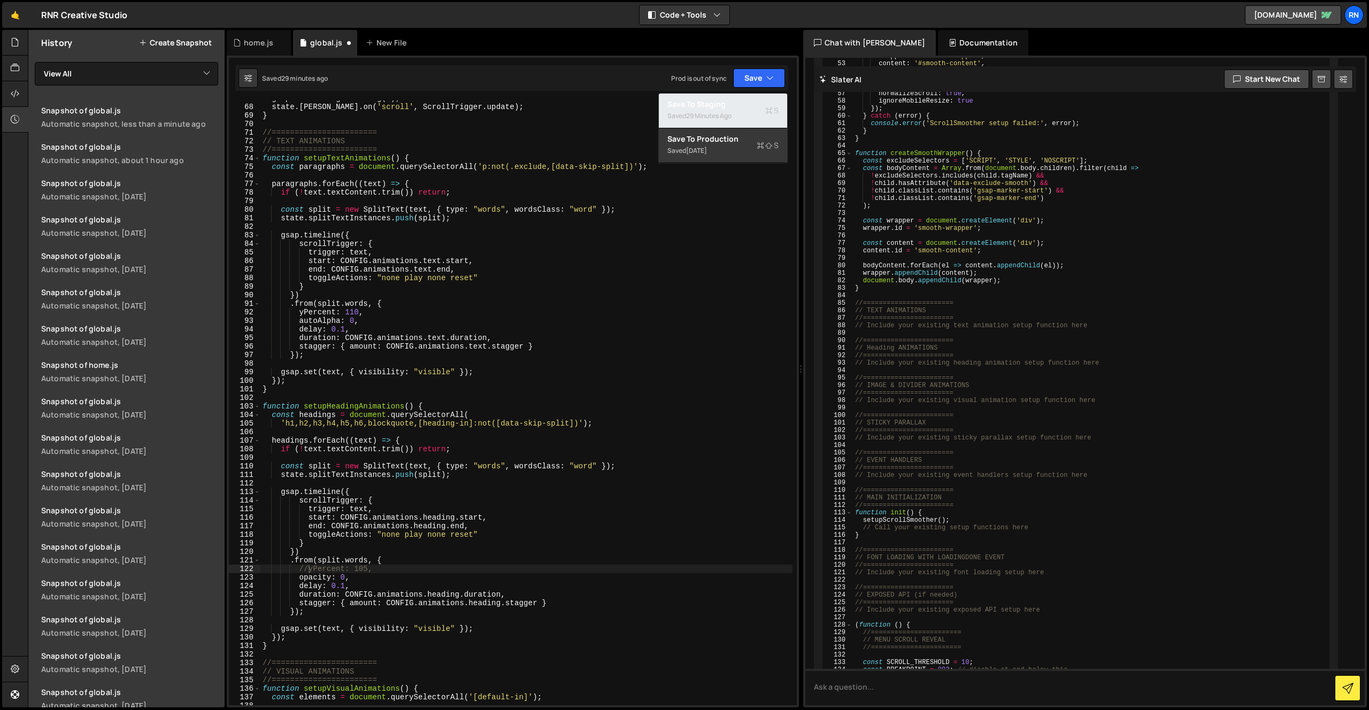
click at [743, 110] on div "Saved 29 minutes ago" at bounding box center [723, 116] width 111 height 13
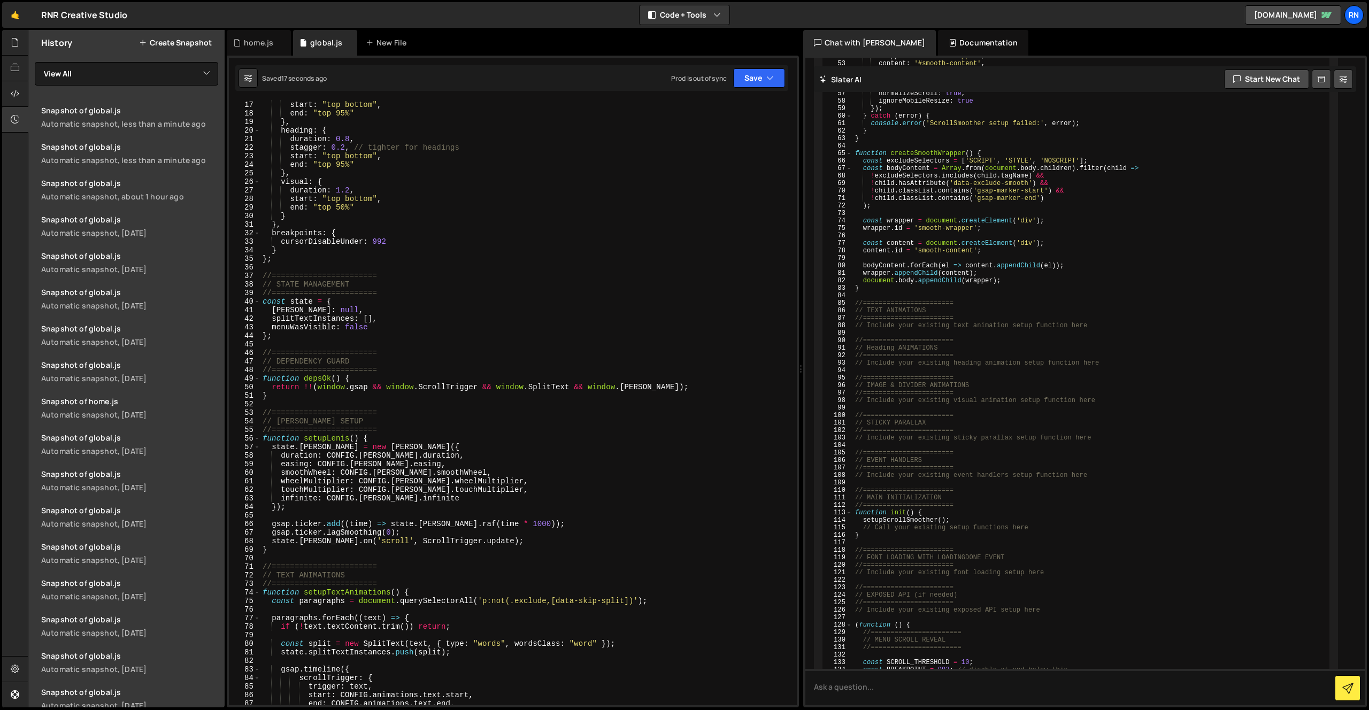
scroll to position [0, 0]
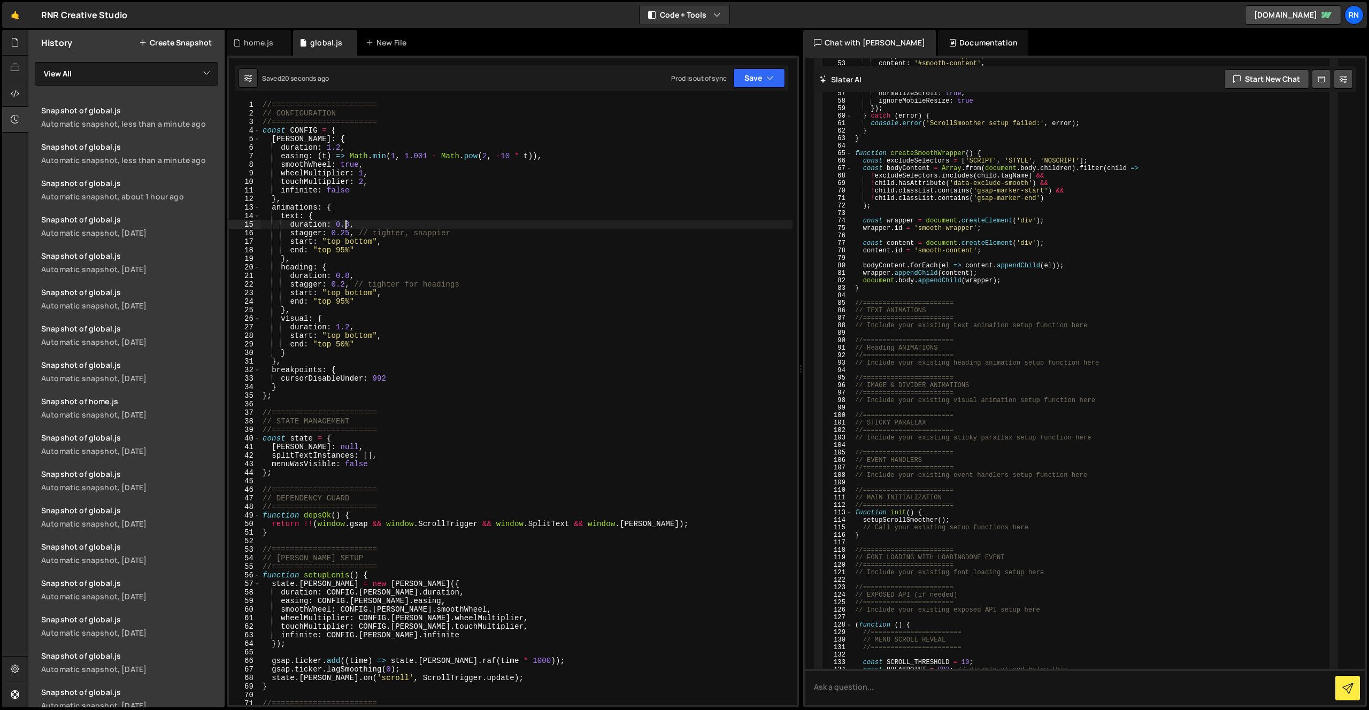
click at [346, 226] on div "//======================= // CONFIGURATION //======================= const CONF…" at bounding box center [527, 412] width 532 height 622
click at [349, 273] on div "//======================= // CONFIGURATION //======================= const CONF…" at bounding box center [527, 412] width 532 height 622
click at [759, 83] on button "Save" at bounding box center [759, 77] width 52 height 19
click at [740, 105] on div "Save to Staging S" at bounding box center [723, 104] width 111 height 11
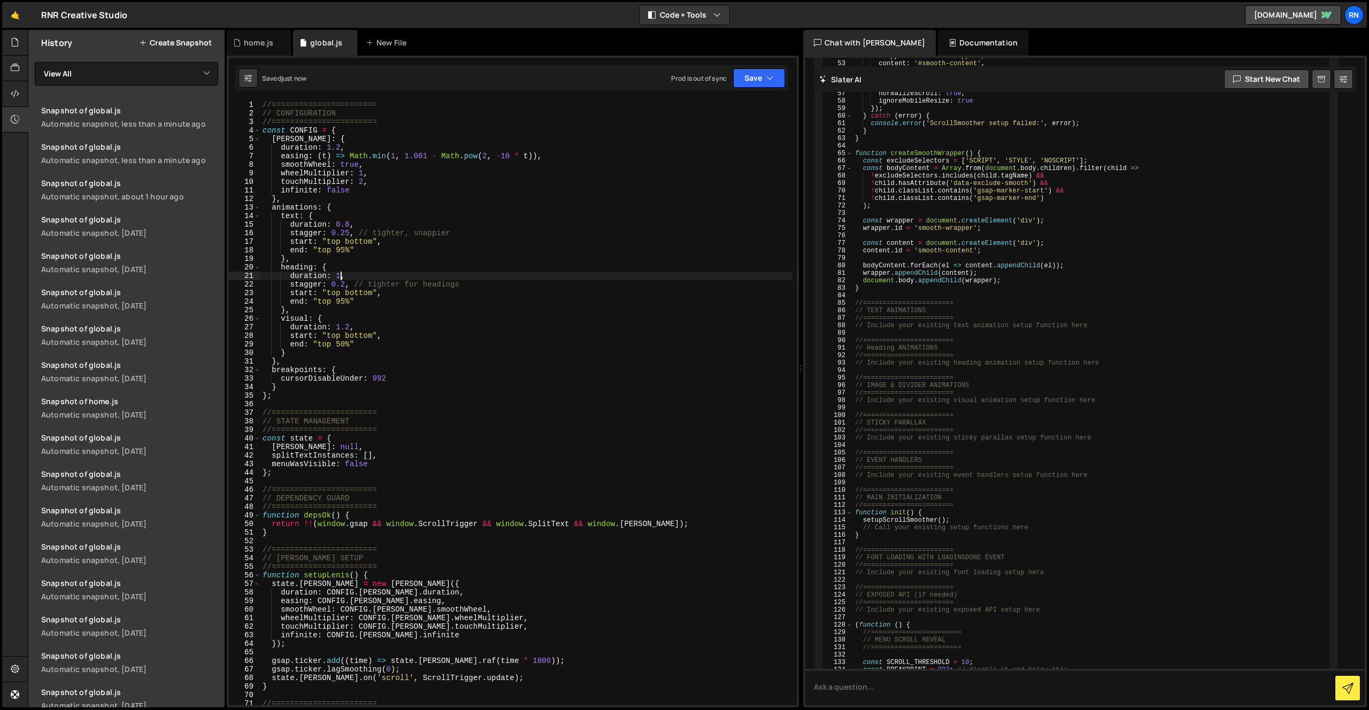
click at [342, 276] on div "//======================= // CONFIGURATION //======================= const CONF…" at bounding box center [527, 412] width 532 height 622
click at [752, 72] on button "Save" at bounding box center [759, 77] width 52 height 19
click at [745, 106] on div "Save to Staging S" at bounding box center [723, 104] width 111 height 11
click at [729, 82] on div "Prod is out of sync Upgrade to Edit Save Save to Staging S Saved 11 seconds ago…" at bounding box center [728, 77] width 114 height 19
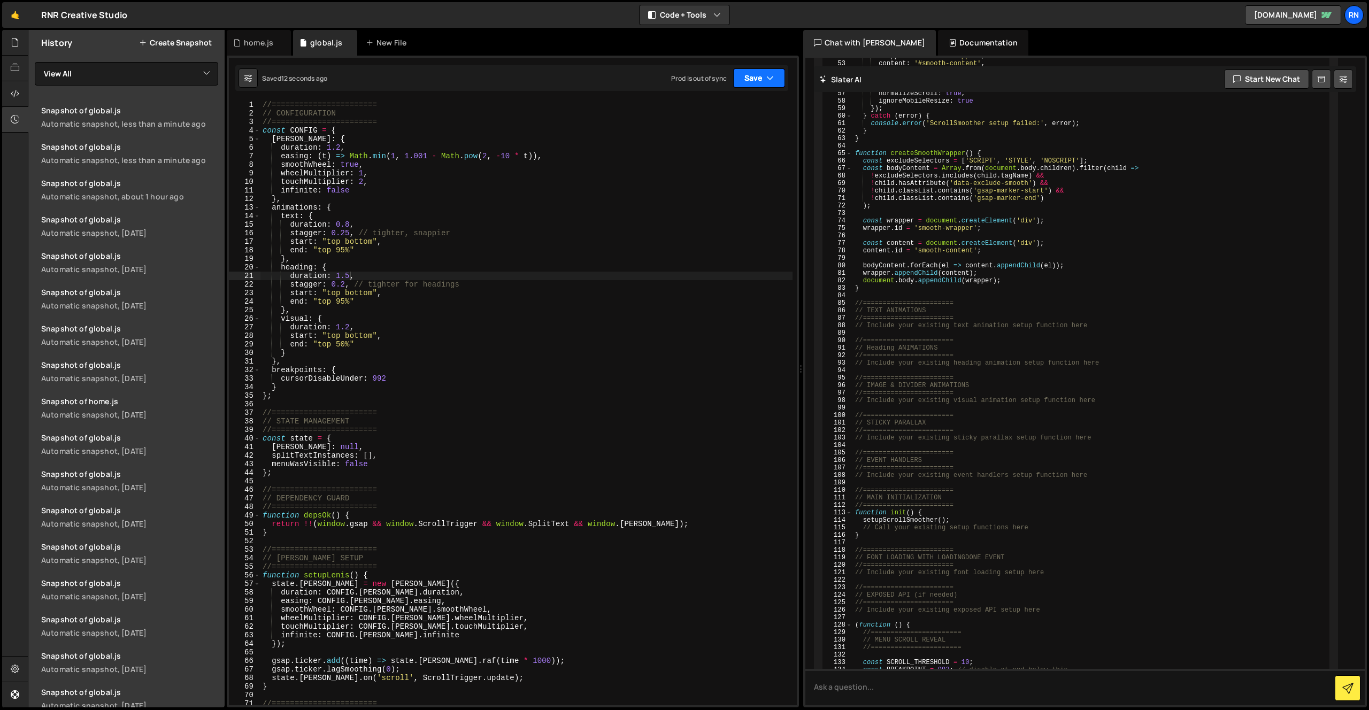
click at [738, 82] on button "Save" at bounding box center [759, 77] width 52 height 19
click at [733, 110] on div "Saved 12 seconds ago" at bounding box center [723, 116] width 111 height 13
type textarea "duration: 1.2,"
click at [401, 330] on div "//======================= // CONFIGURATION //======================= const CONF…" at bounding box center [527, 412] width 532 height 622
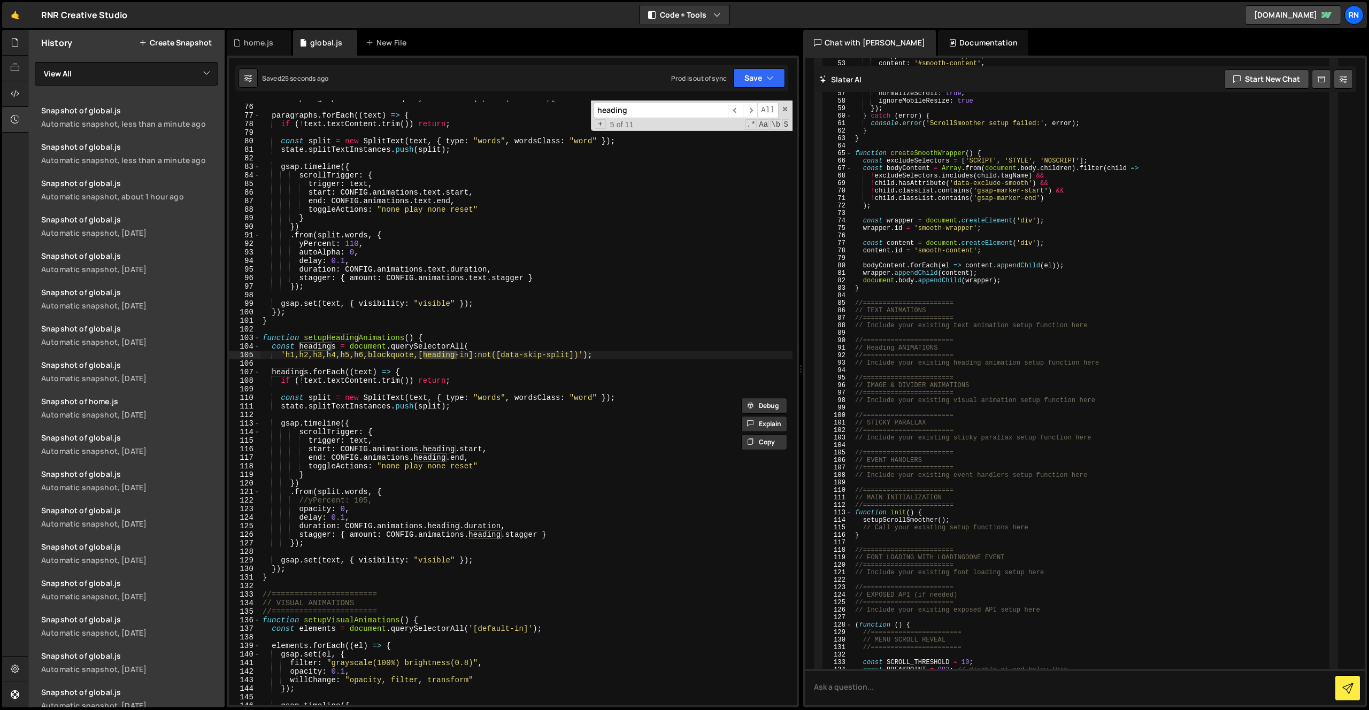
scroll to position [641, 0]
type input "heading"
click at [371, 524] on div "const paragraphs = document . querySelectorAll ( 'p:not(.exclude,[data-skip-spl…" at bounding box center [527, 404] width 532 height 622
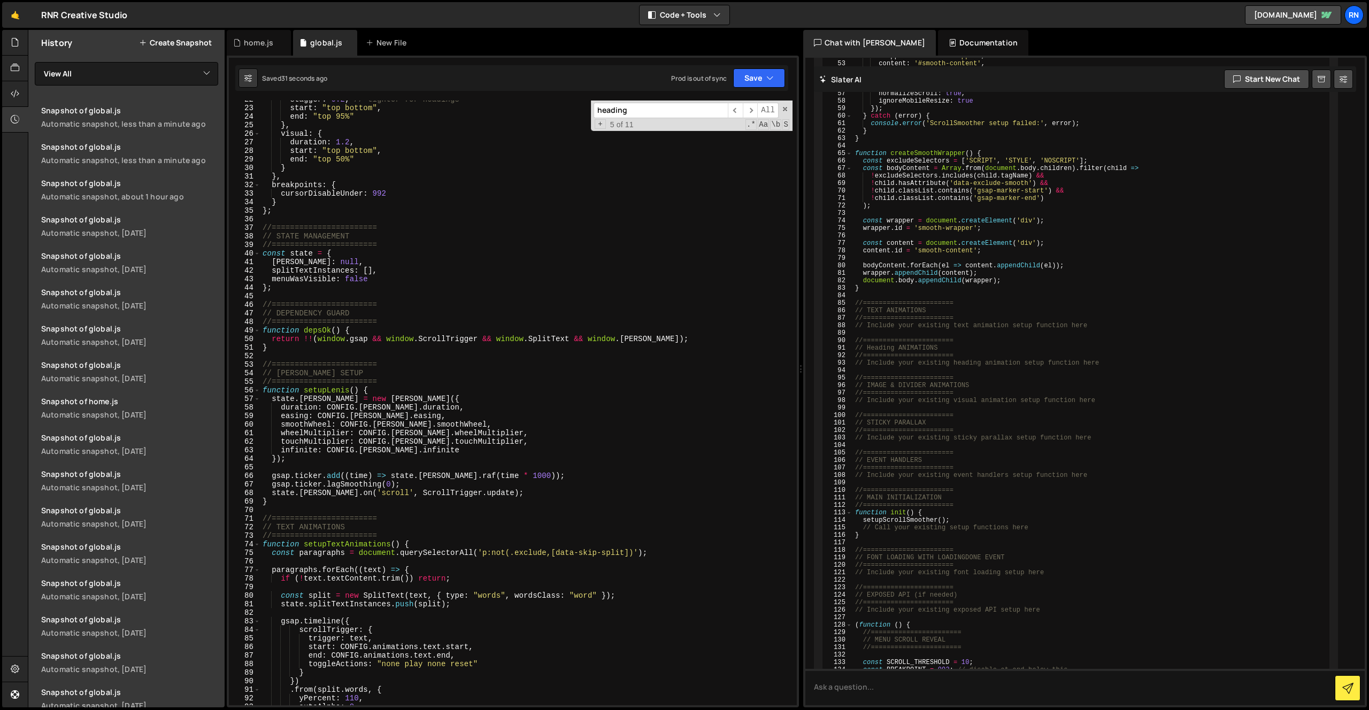
scroll to position [0, 0]
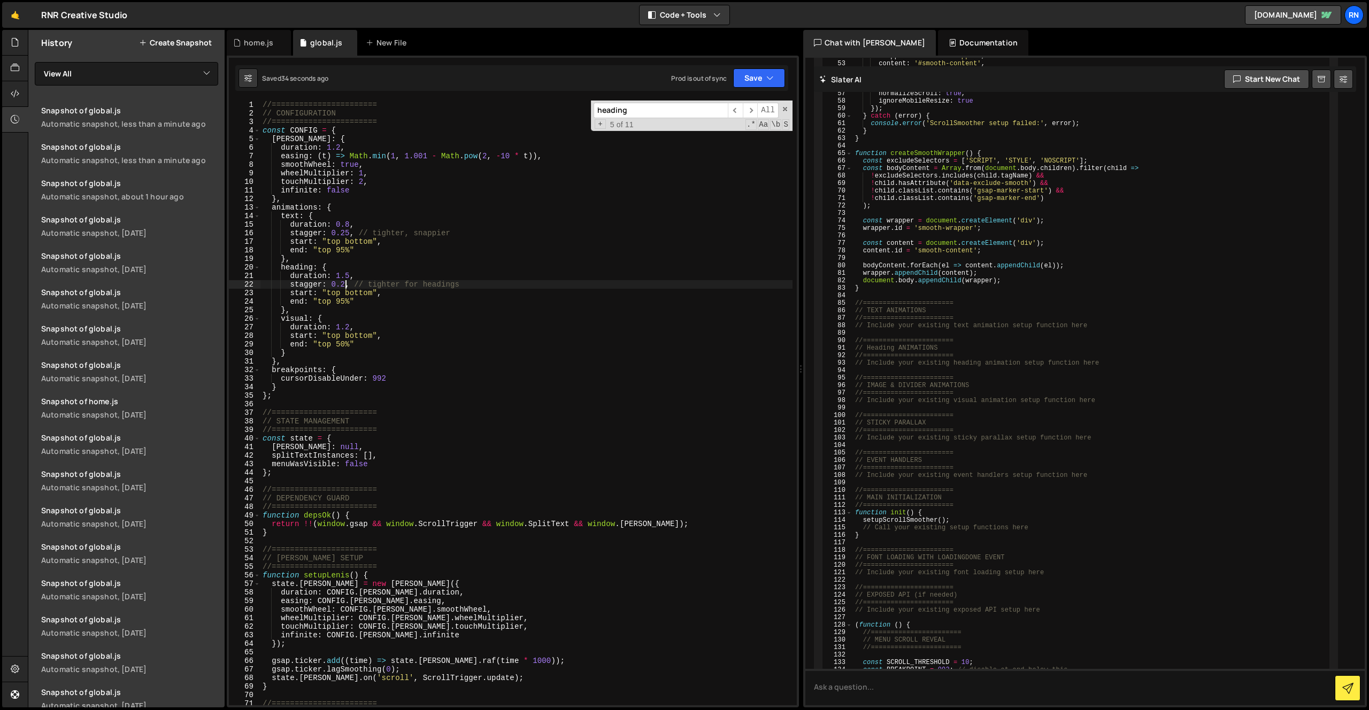
click at [346, 285] on div "//======================= // CONFIGURATION //======================= const CONF…" at bounding box center [527, 412] width 532 height 622
click at [762, 80] on button "Save" at bounding box center [759, 77] width 52 height 19
click at [737, 106] on div "Save to Staging S" at bounding box center [723, 104] width 111 height 11
click at [356, 244] on div "//======================= // CONFIGURATION //======================= const CONF…" at bounding box center [527, 412] width 532 height 622
click at [344, 280] on div "//======================= // CONFIGURATION //======================= const CONF…" at bounding box center [527, 412] width 532 height 622
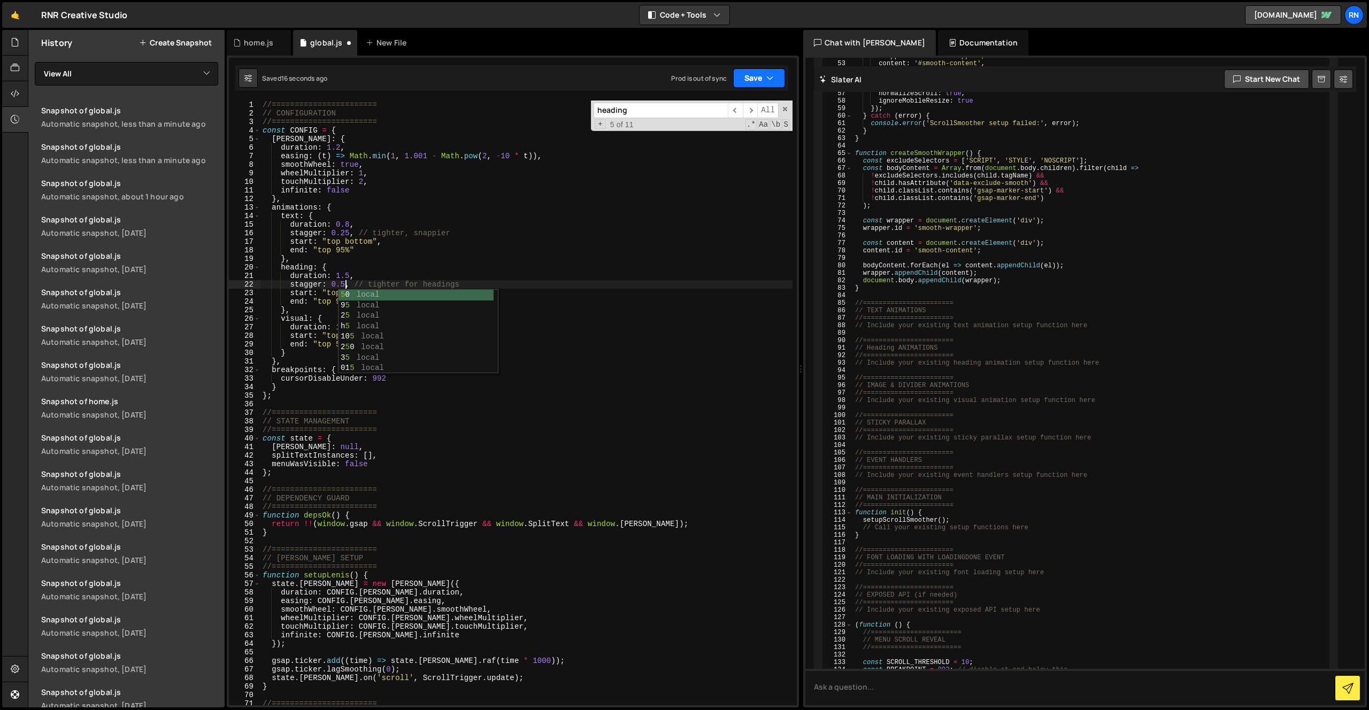
type textarea "stagger: 0.5, // tighter for headings"
click at [758, 72] on button "Save" at bounding box center [759, 77] width 52 height 19
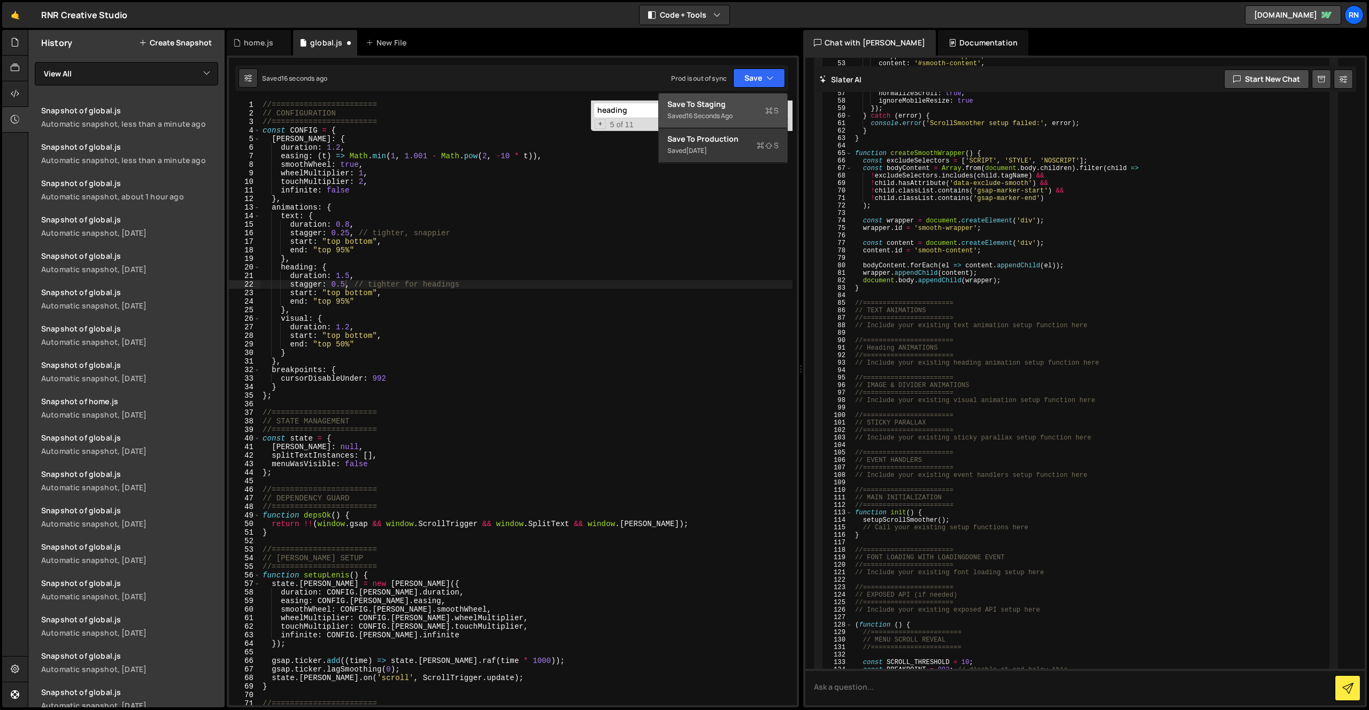
click at [748, 103] on div "Save to Staging S" at bounding box center [723, 104] width 111 height 11
click at [787, 112] on span at bounding box center [785, 108] width 7 height 7
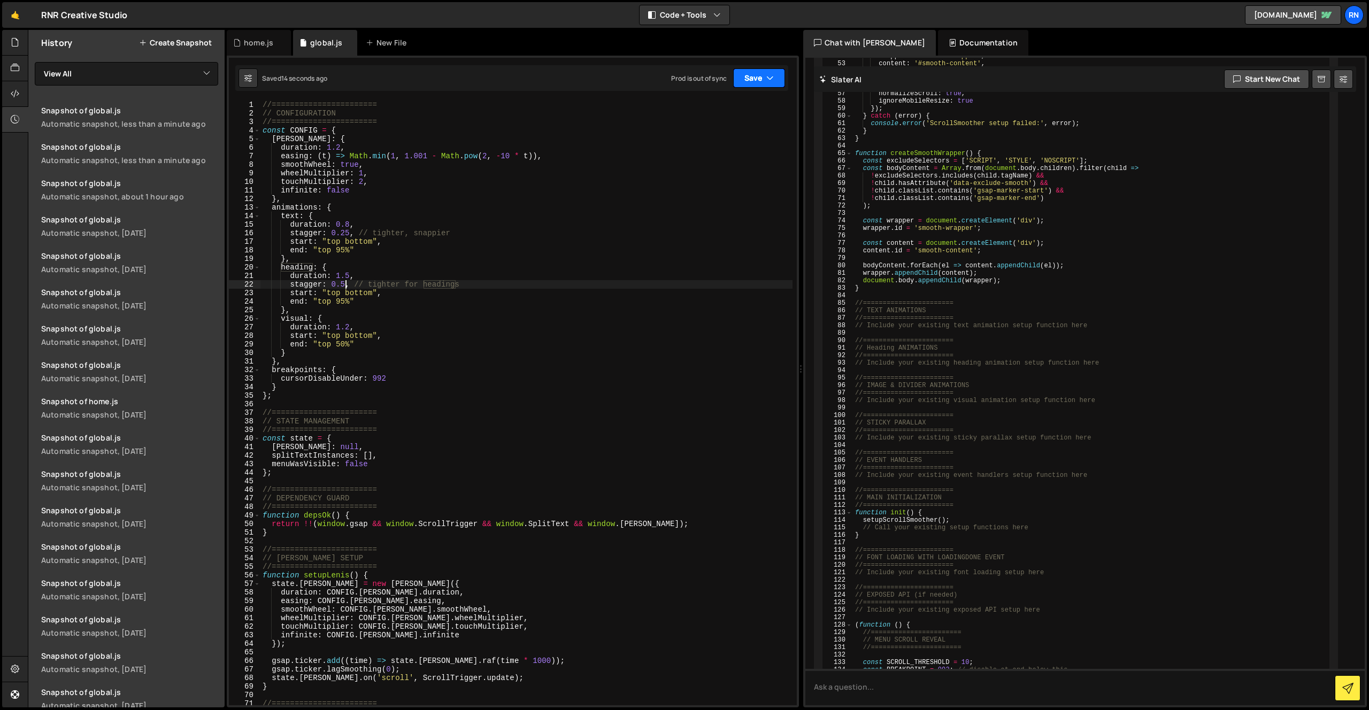
click at [759, 83] on button "Save" at bounding box center [759, 77] width 52 height 19
click at [743, 104] on div "Save to Staging S" at bounding box center [723, 104] width 111 height 11
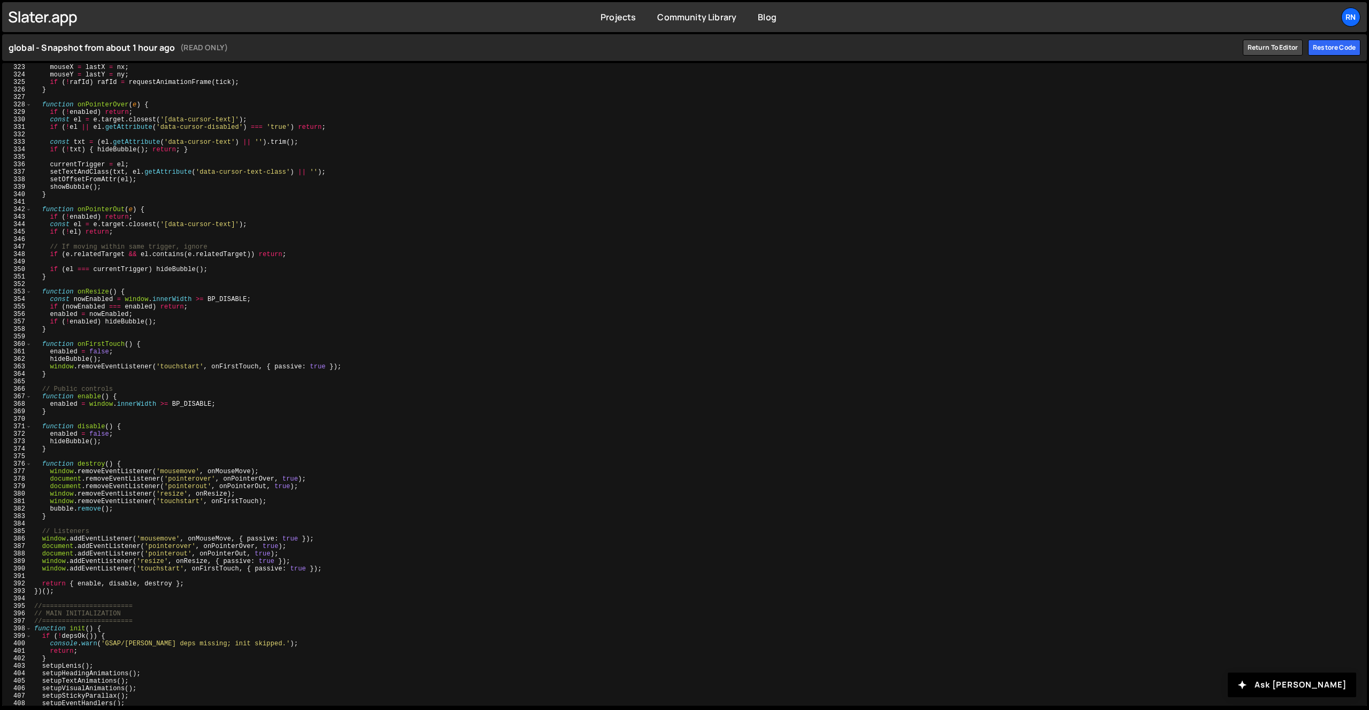
scroll to position [2870, 0]
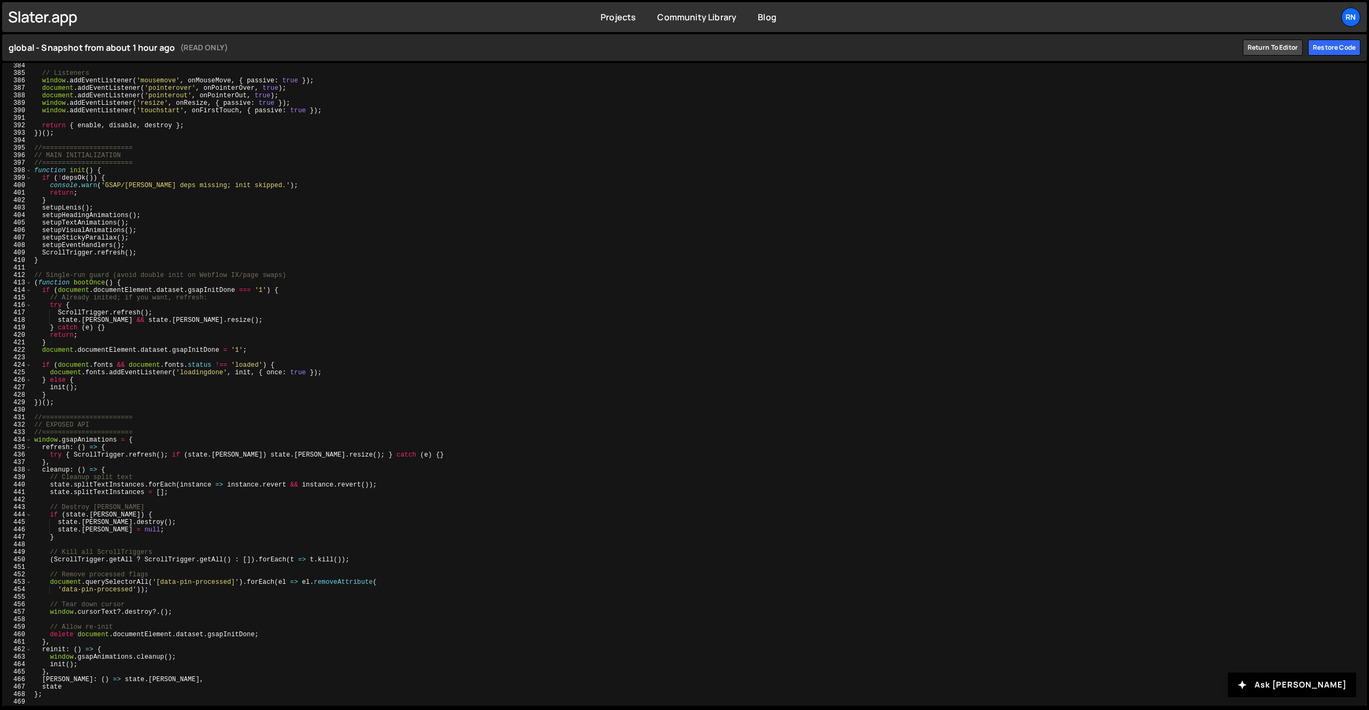
click at [201, 409] on div "// Listeners window . addEventListener ( 'mousemove' , onMouseMove , { passive …" at bounding box center [697, 391] width 1331 height 658
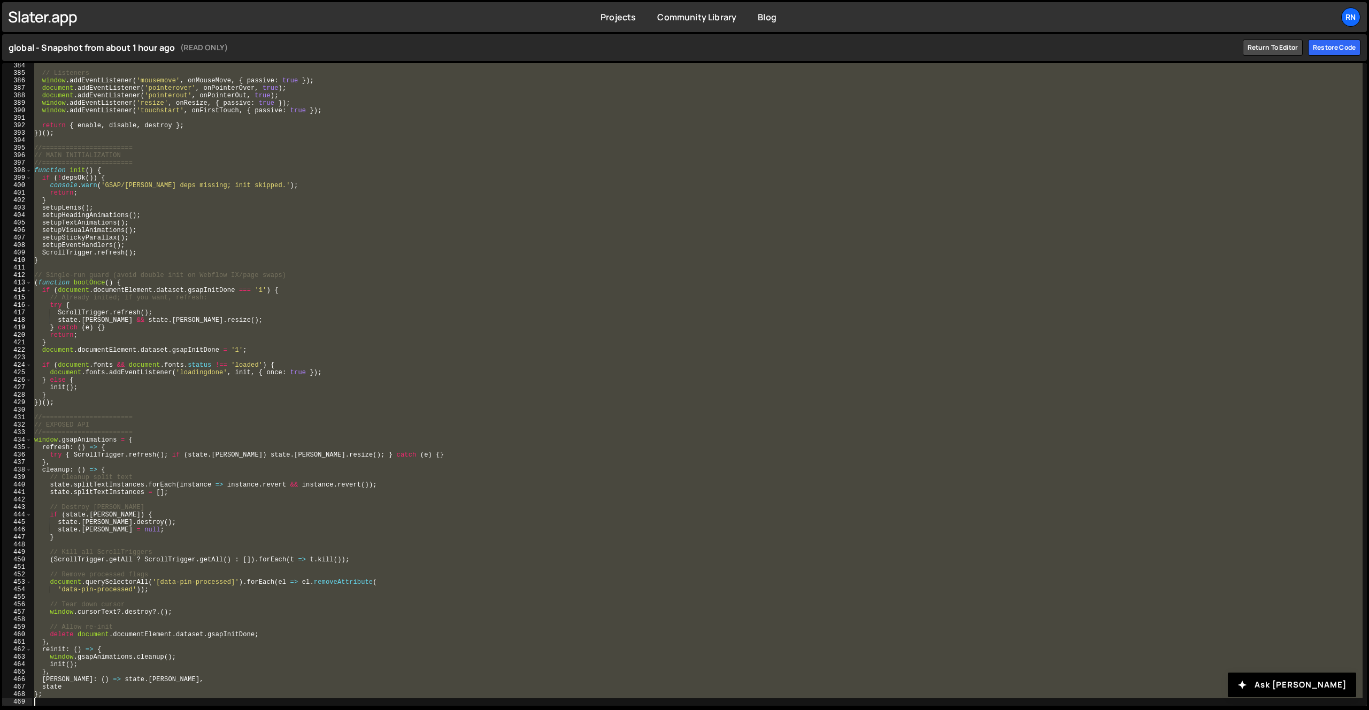
click at [348, 335] on div "// Listeners window . addEventListener ( 'mousemove' , onMouseMove , { passive …" at bounding box center [697, 391] width 1331 height 658
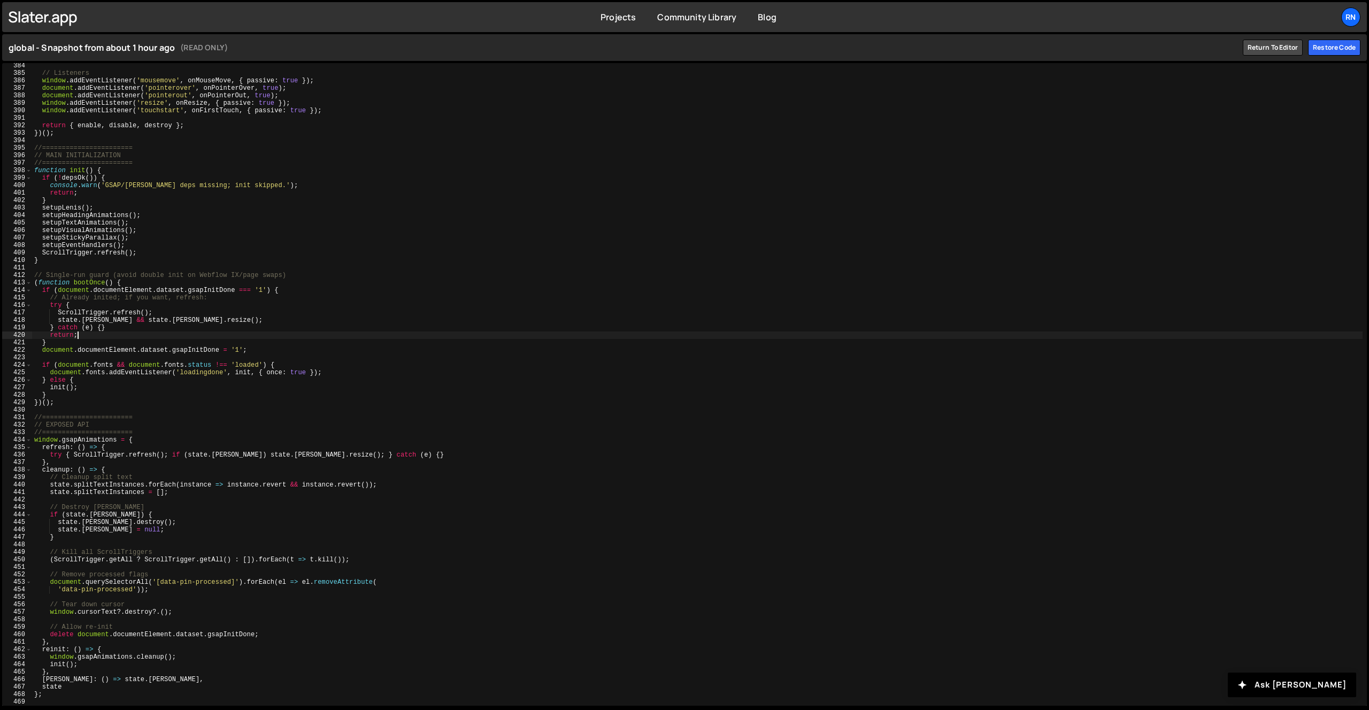
type textarea "};"
